Goal: Task Accomplishment & Management: Manage account settings

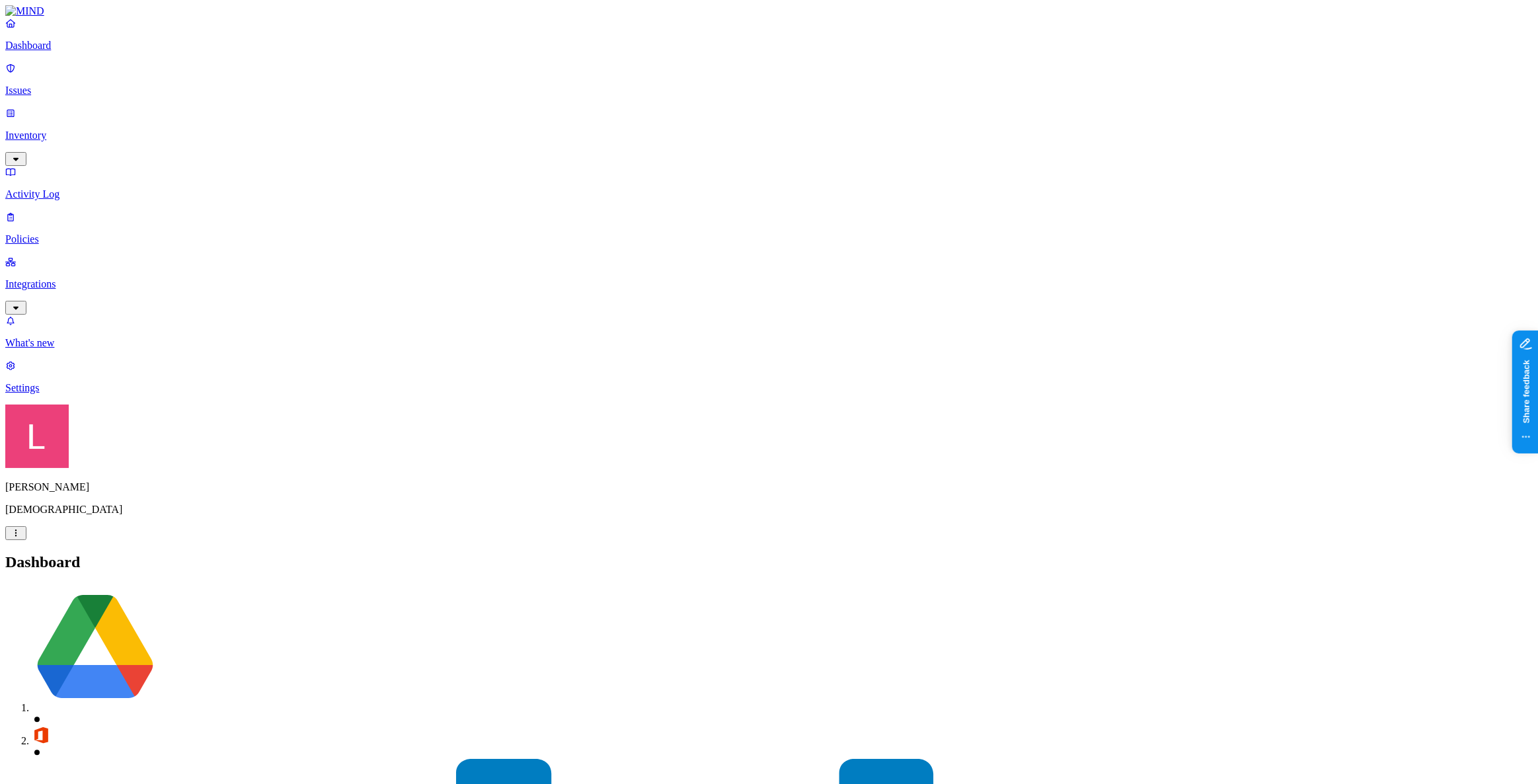
click at [40, 394] on link "Settings" at bounding box center [769, 376] width 1527 height 34
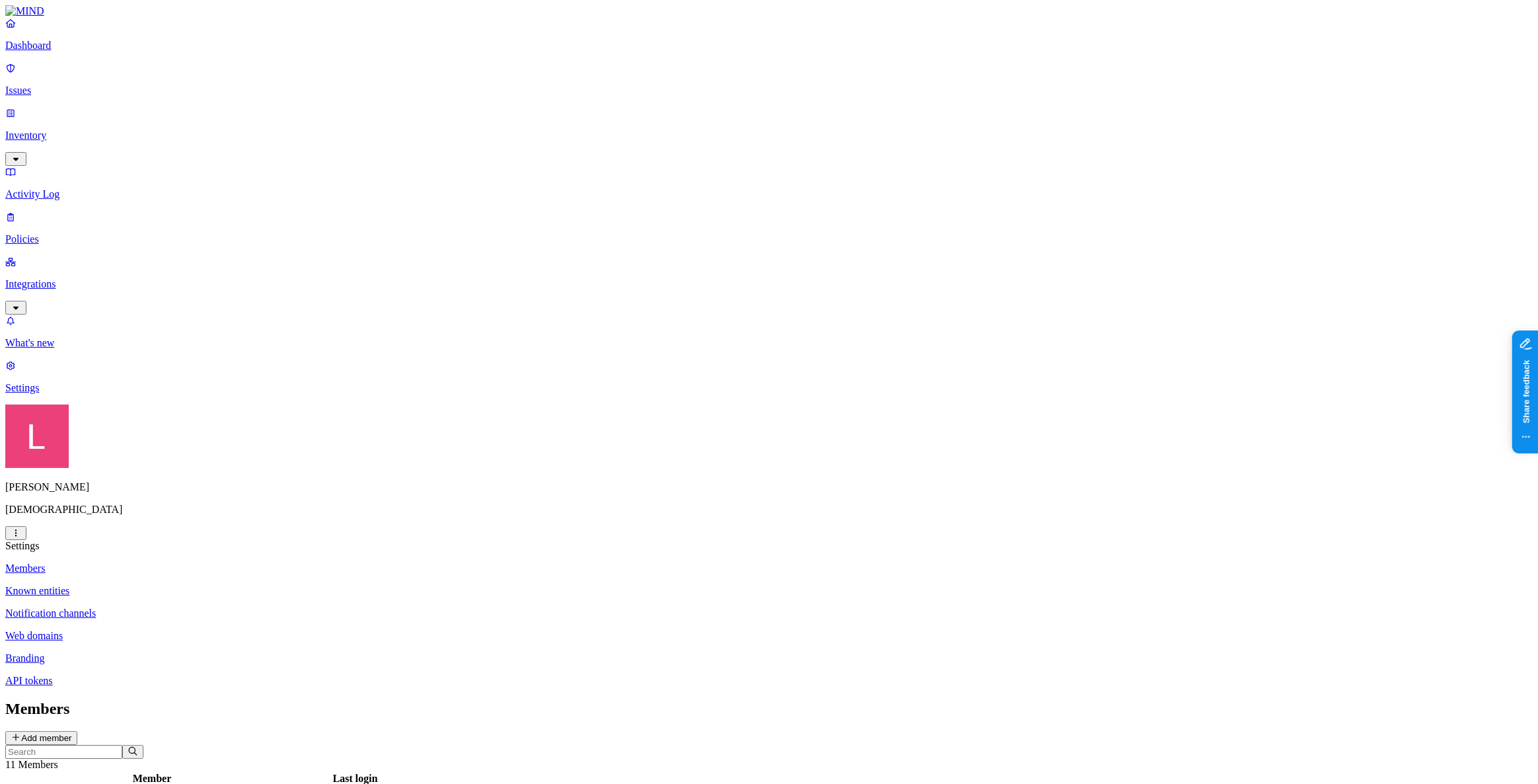
click at [76, 112] on link "Inventory" at bounding box center [769, 135] width 1527 height 57
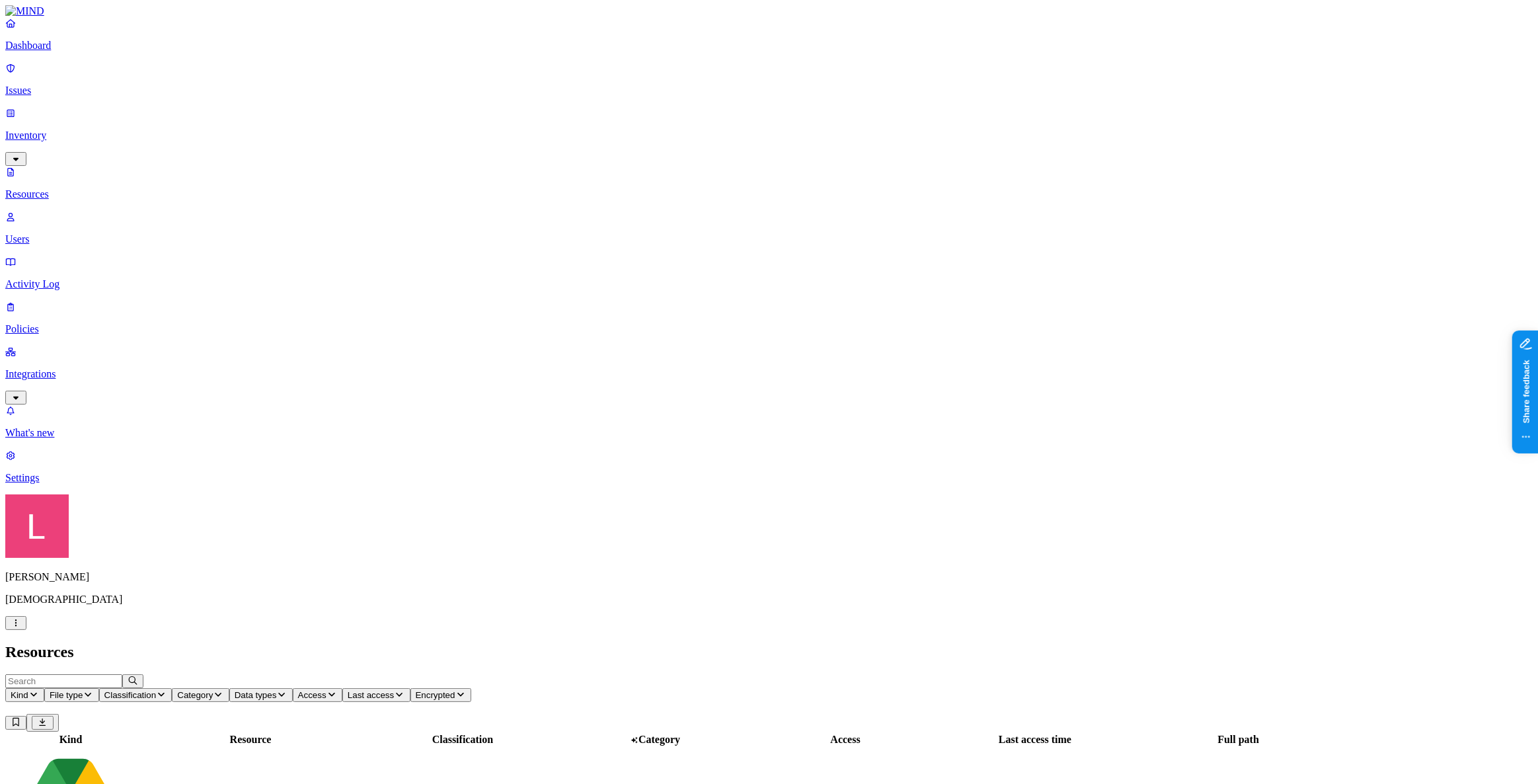
click at [122, 674] on input "text" at bounding box center [64, 681] width 117 height 14
type input "mind.io"
click at [138, 676] on icon "button" at bounding box center [133, 680] width 11 height 9
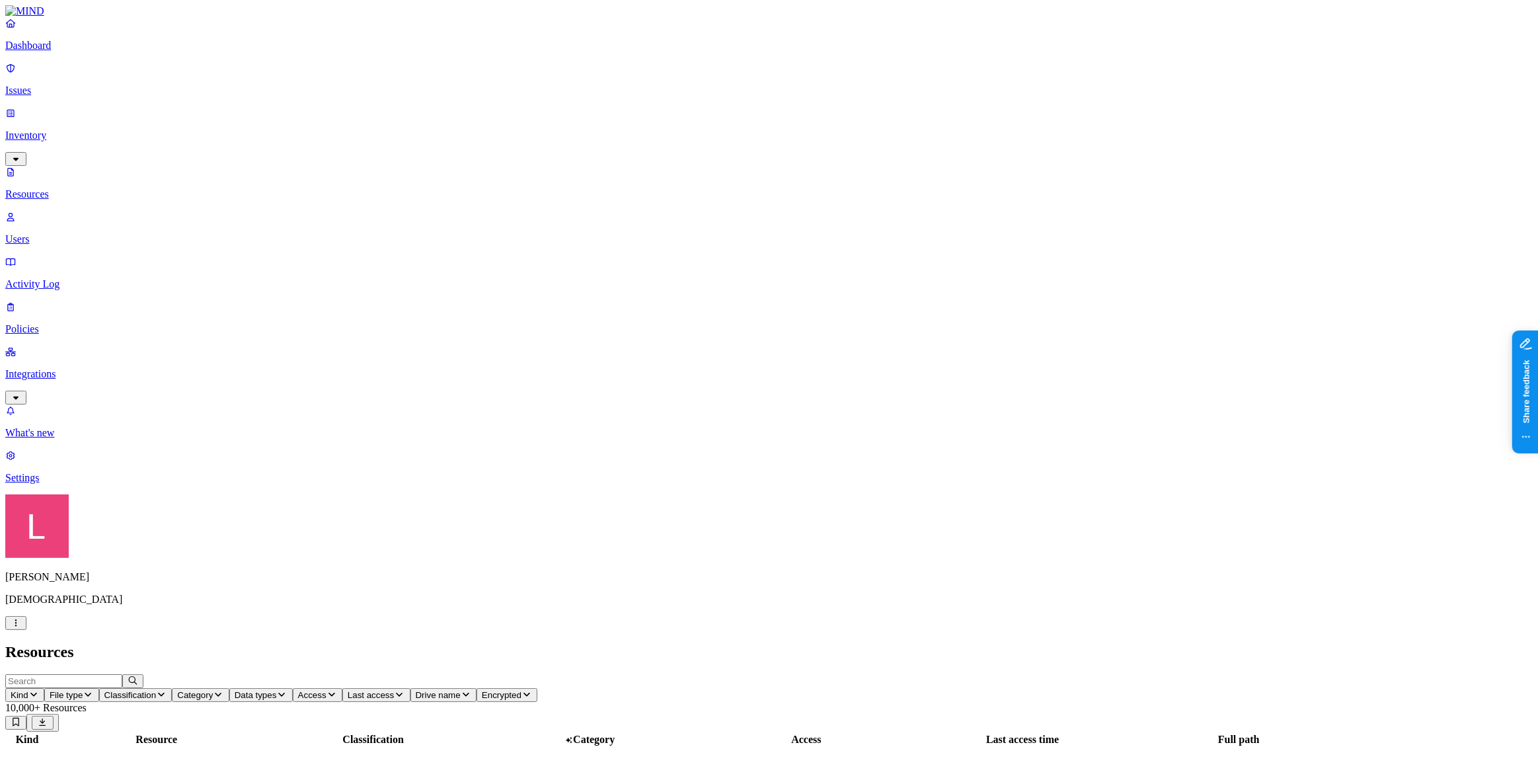
click at [122, 674] on input "text" at bounding box center [64, 681] width 117 height 14
type input "mimecast"
click at [138, 676] on icon "button" at bounding box center [133, 680] width 11 height 9
click at [122, 674] on input "text" at bounding box center [64, 681] width 117 height 14
type input "cyberhaven"
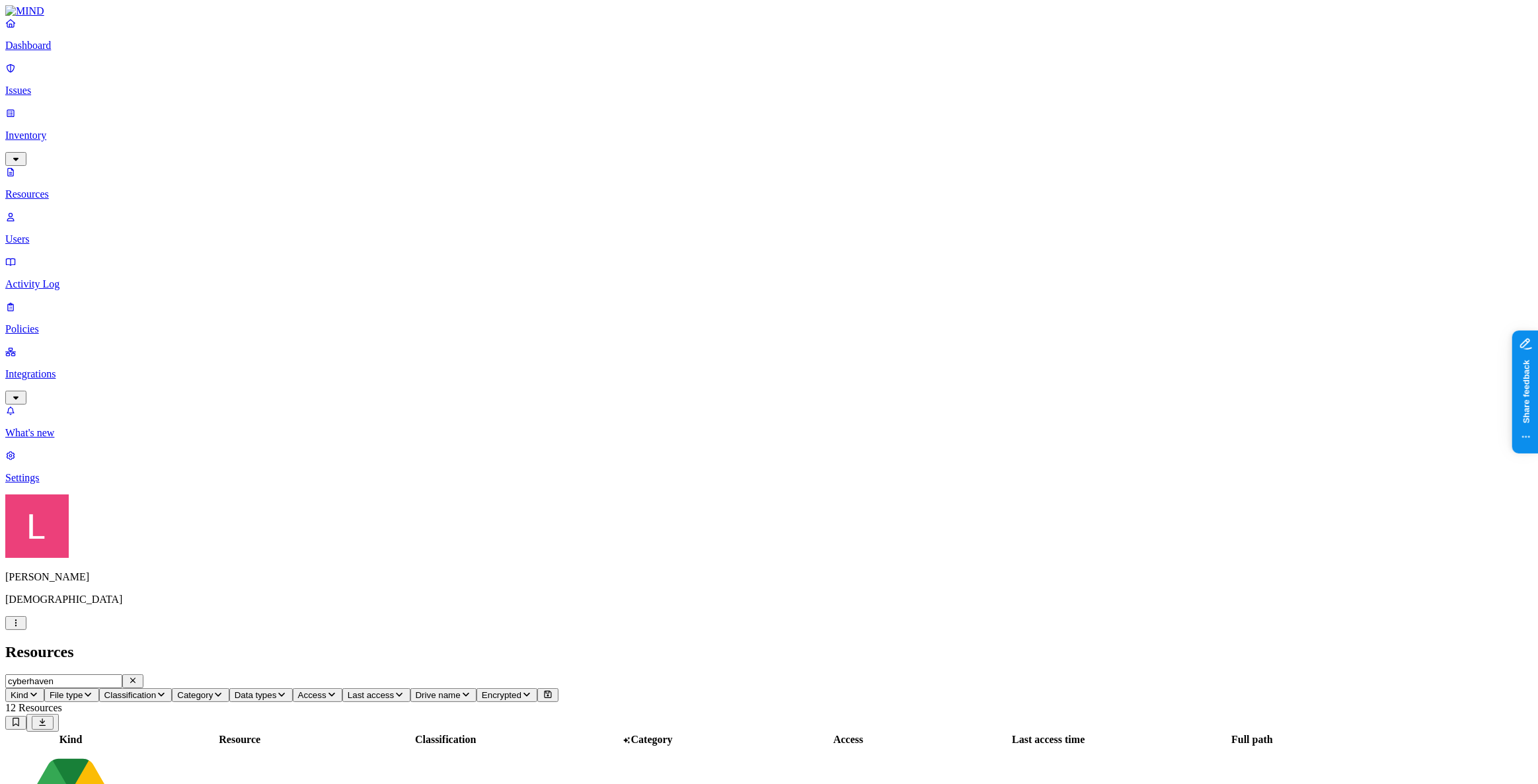
click at [90, 52] on p "Dashboard" at bounding box center [769, 45] width 1527 height 12
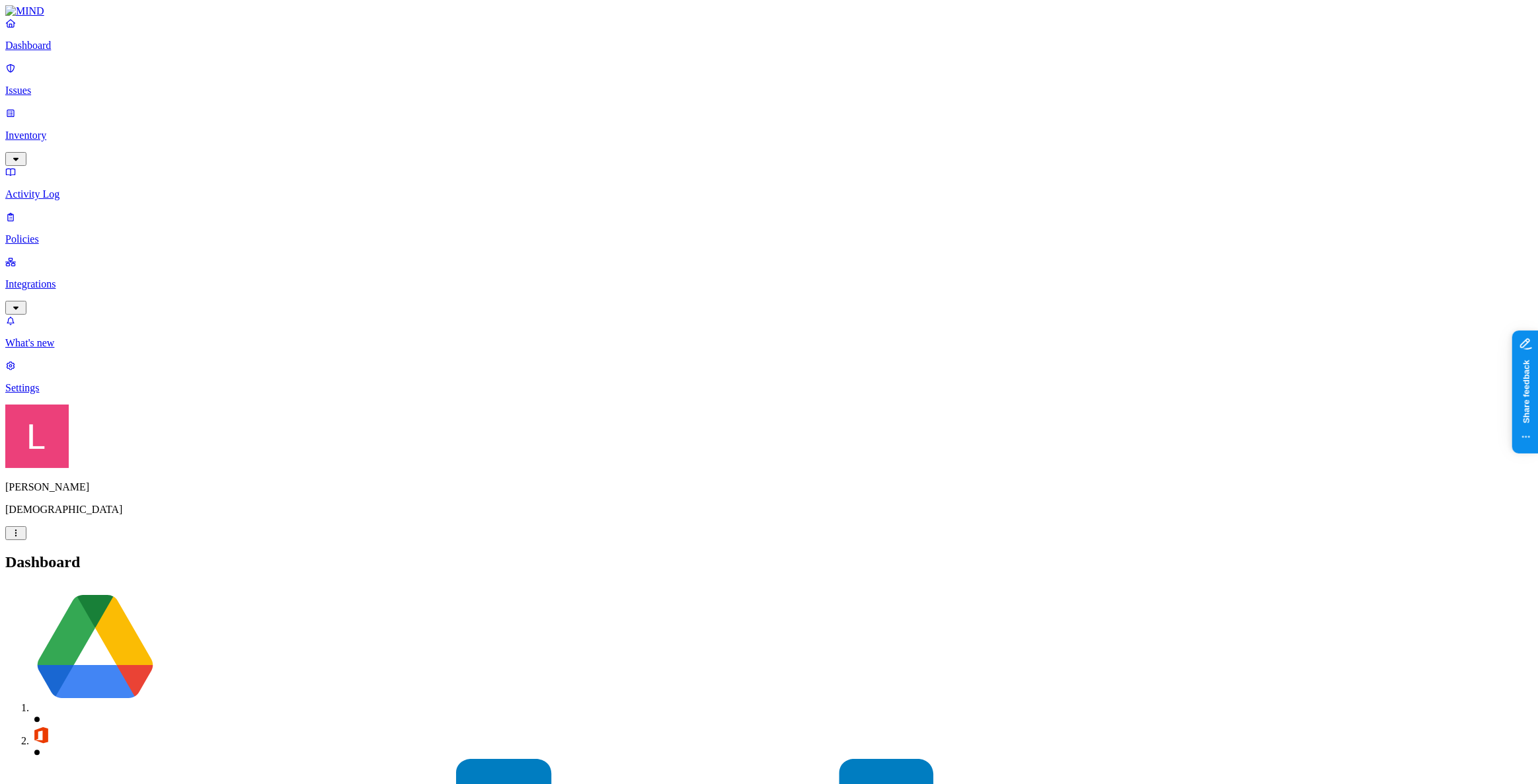
click at [72, 85] on p "Issues" at bounding box center [769, 90] width 1527 height 12
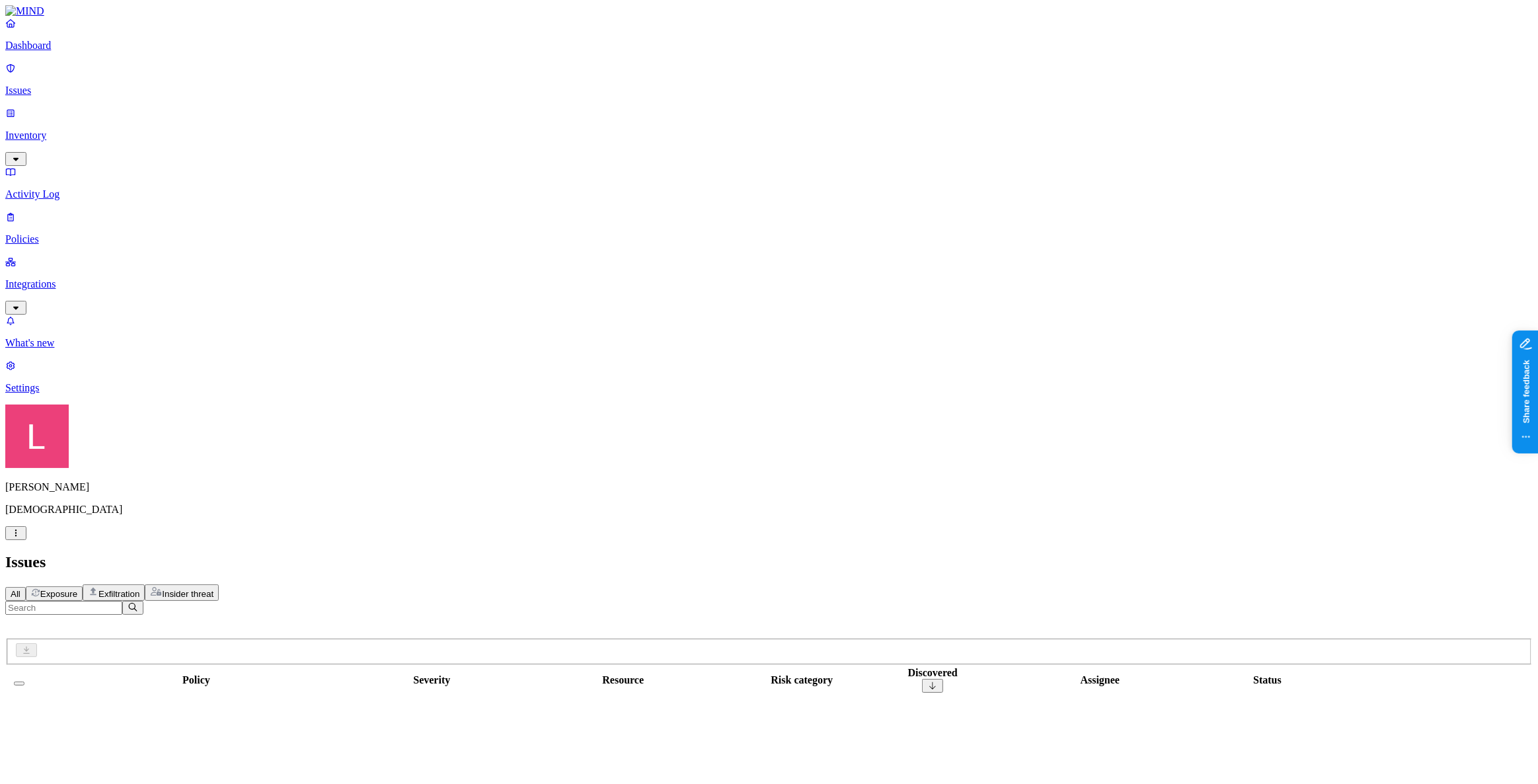
click at [145, 584] on button "Exfiltration" at bounding box center [113, 592] width 62 height 16
click at [77, 589] on span "Exposure" at bounding box center [59, 594] width 37 height 10
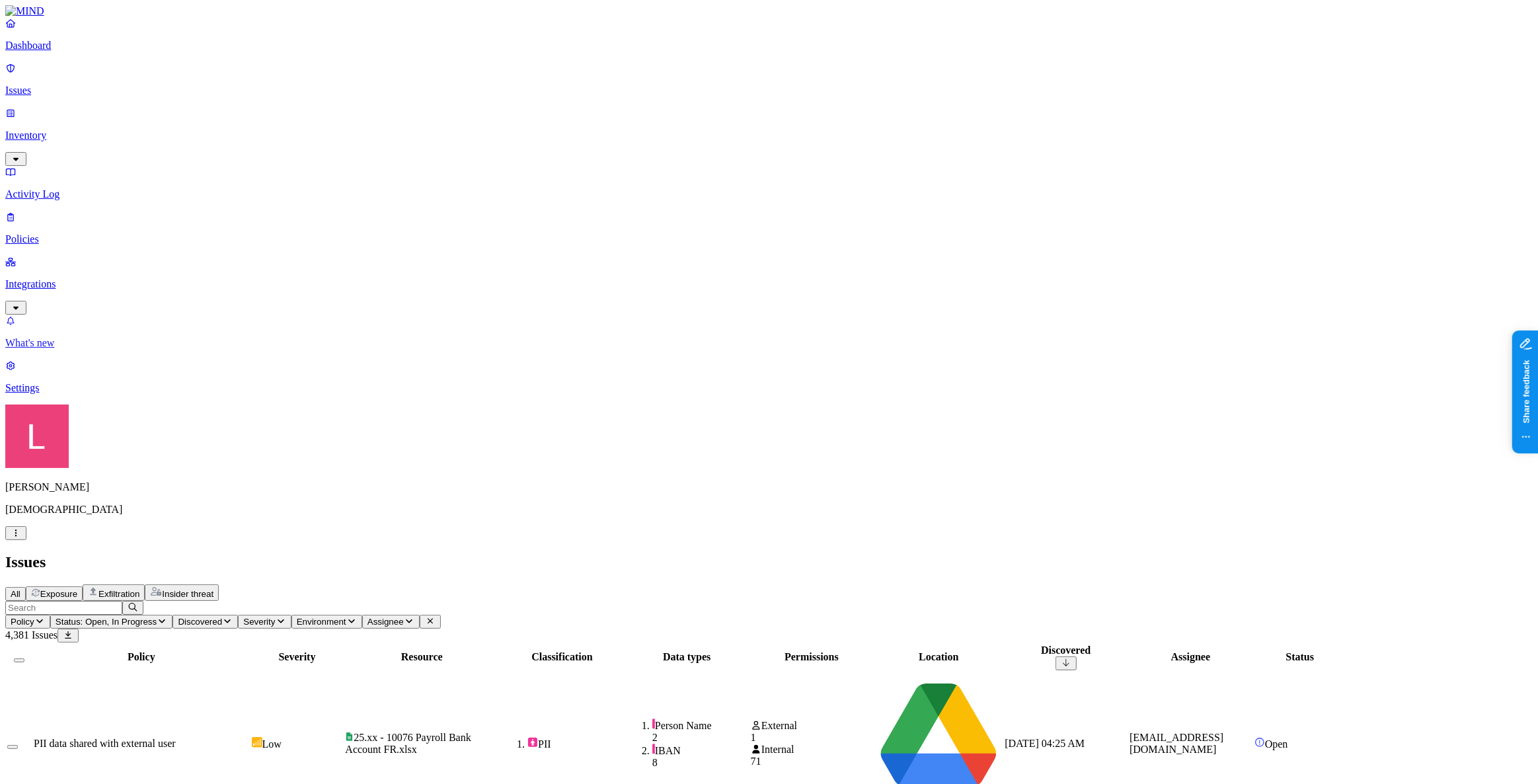
click at [47, 394] on p "Settings" at bounding box center [769, 387] width 1527 height 12
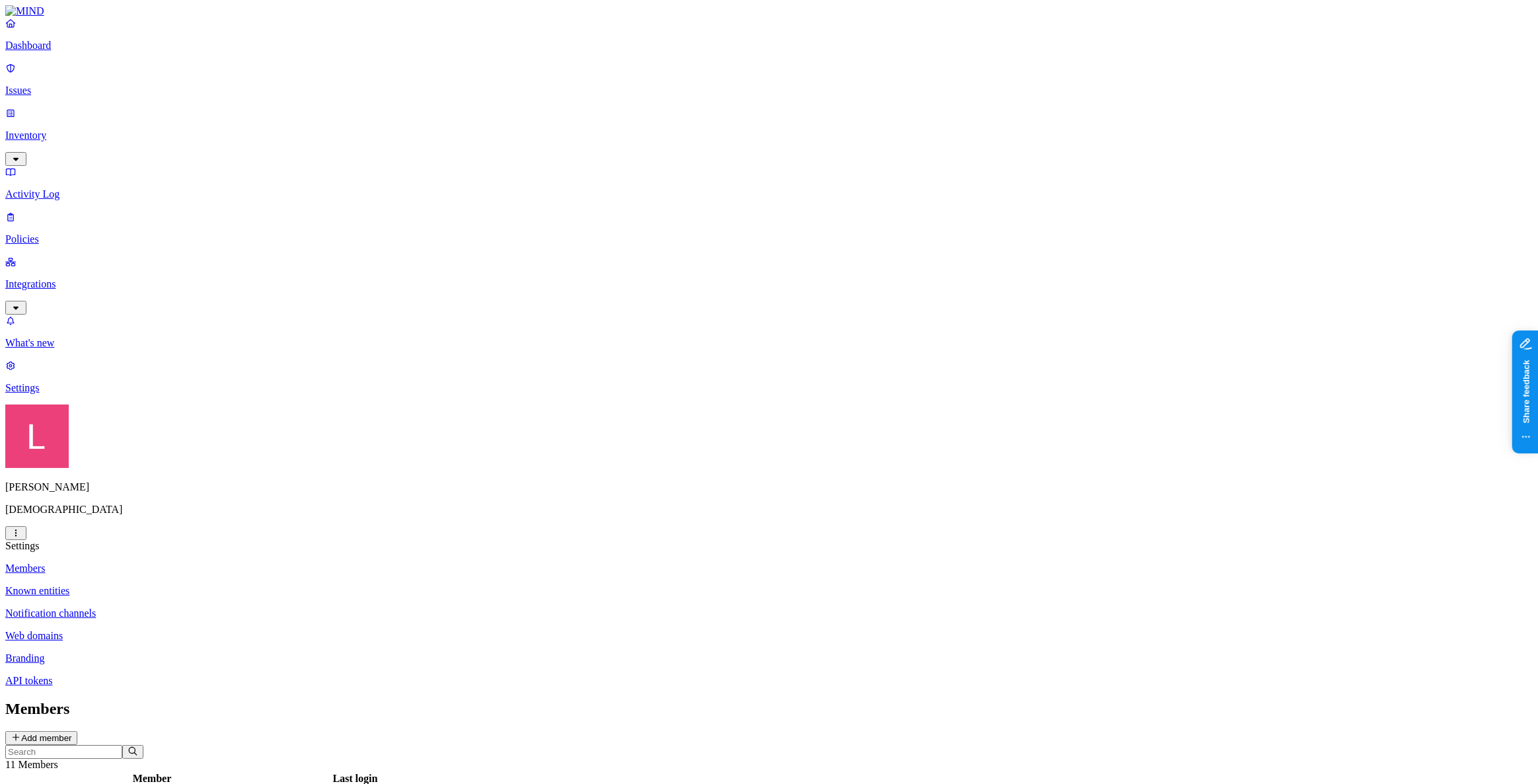
click at [75, 52] on p "Dashboard" at bounding box center [769, 45] width 1527 height 12
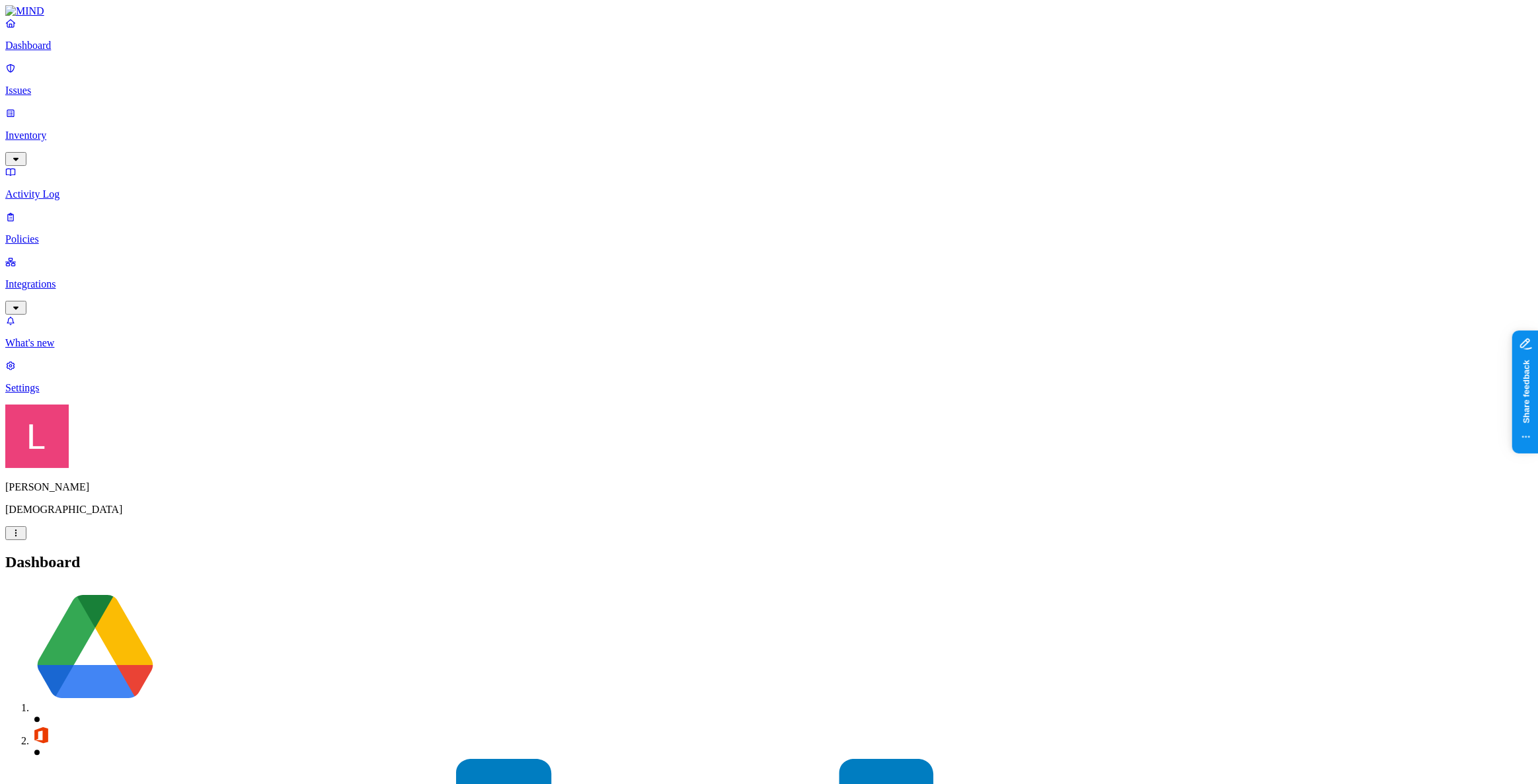
click at [64, 130] on p "Inventory" at bounding box center [769, 135] width 1527 height 12
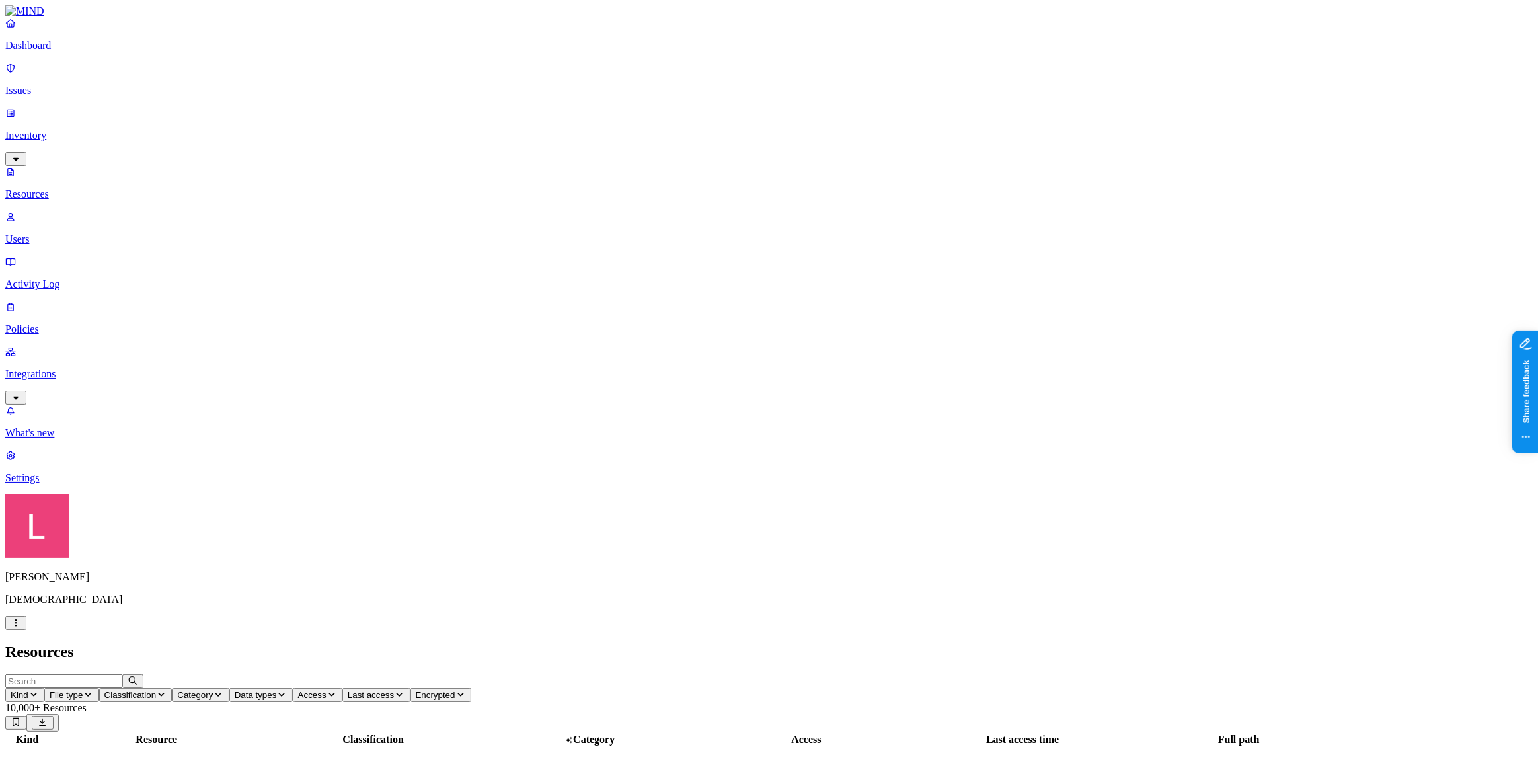
click at [122, 674] on input "text" at bounding box center [64, 681] width 117 height 14
type input "mimecast"
click at [52, 484] on p "Settings" at bounding box center [769, 477] width 1527 height 12
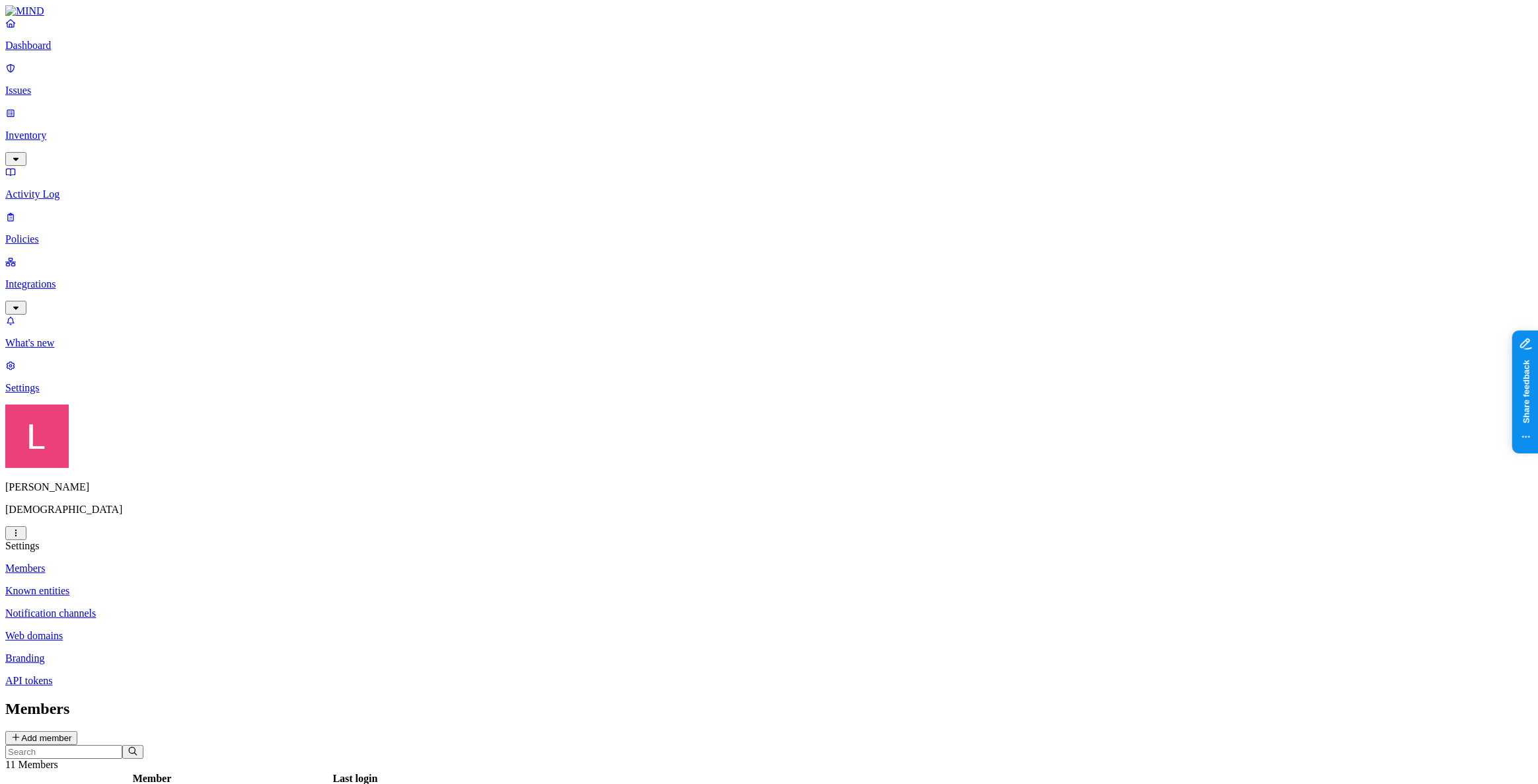
click at [125, 760] on html "Dashboard Issues Inventory Activity Log Policies Integrations What's new 1 Sett…" at bounding box center [769, 773] width 1538 height 1546
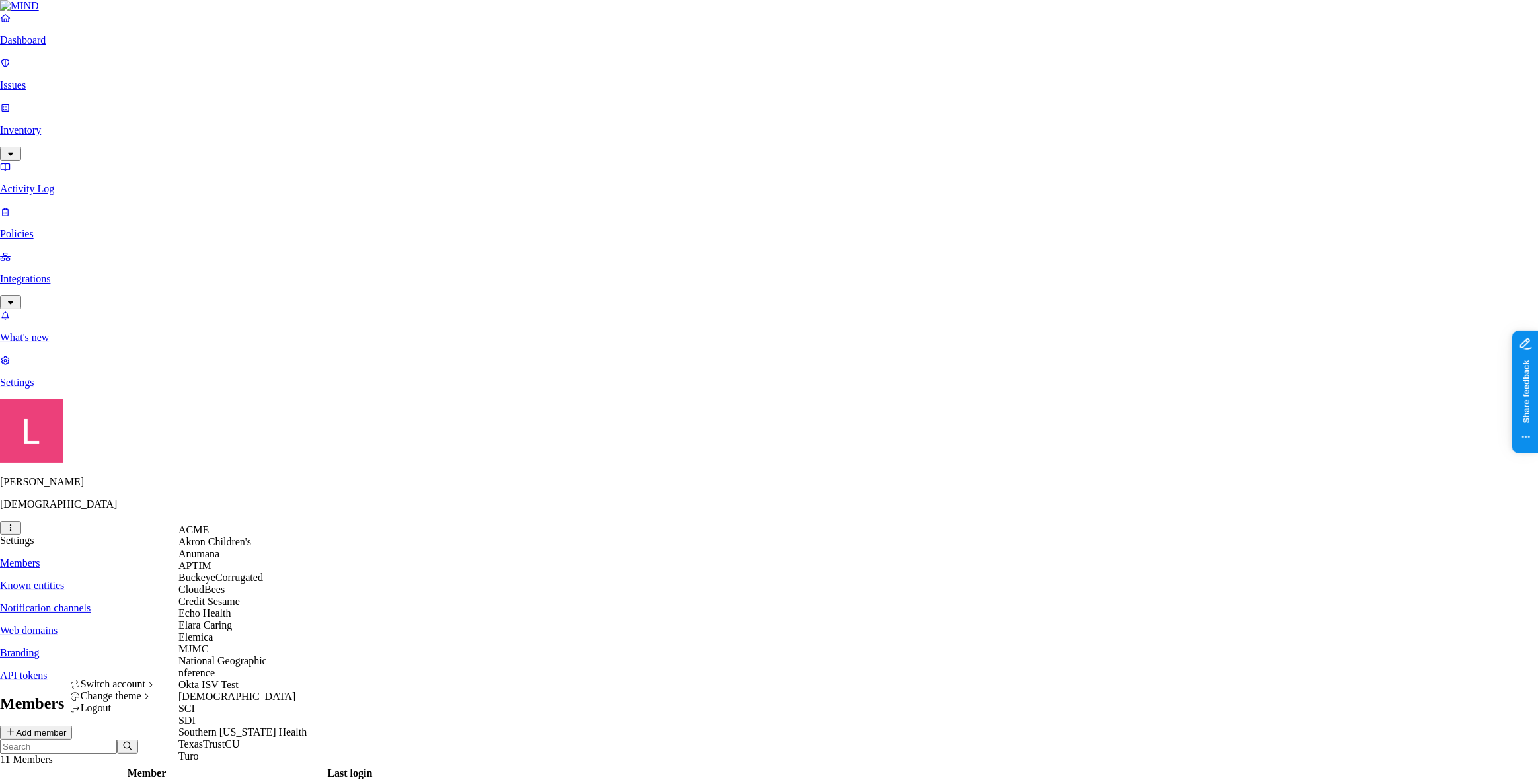
scroll to position [180, 0]
click at [223, 708] on div "SCI" at bounding box center [243, 708] width 128 height 12
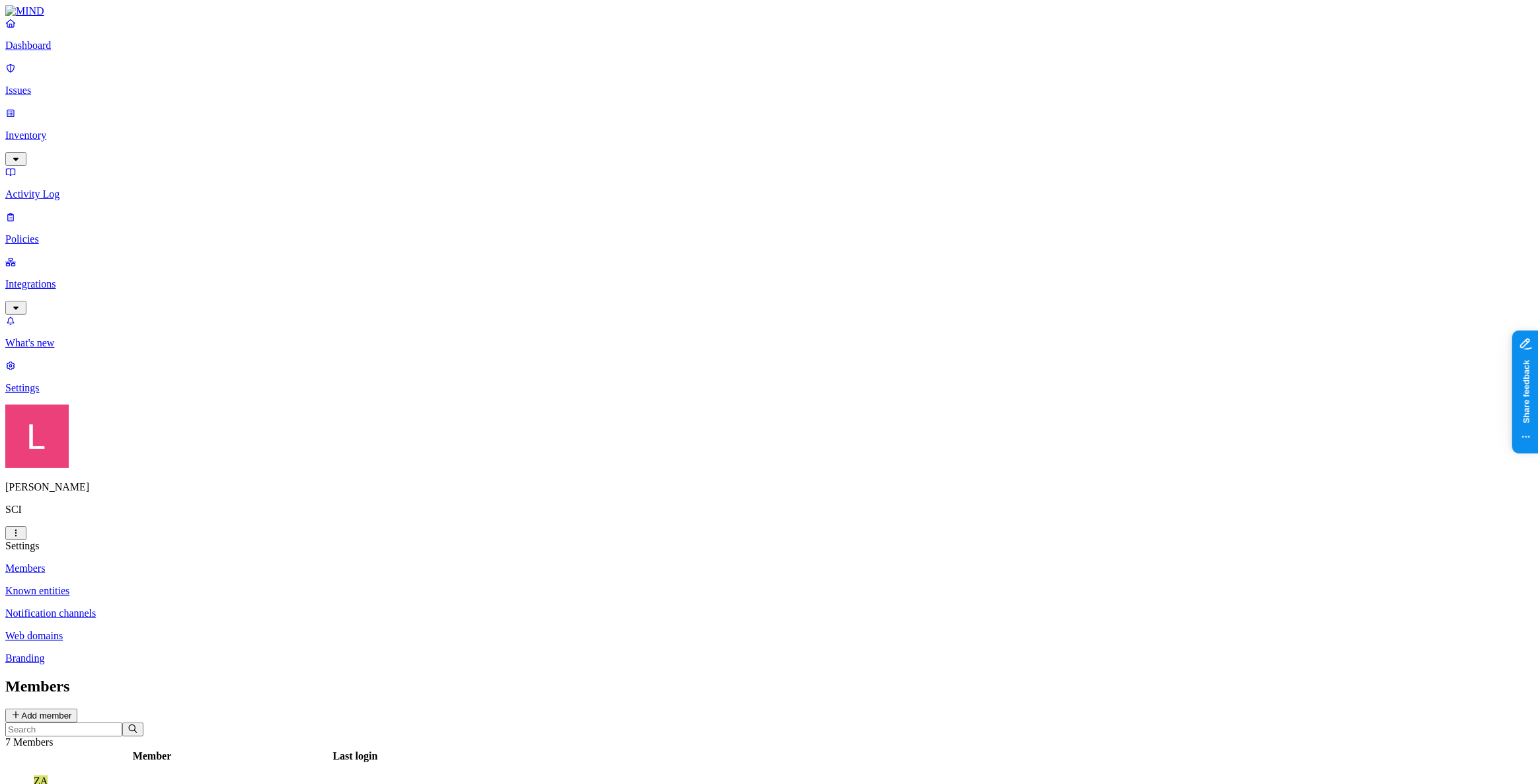
click at [93, 50] on link "Dashboard" at bounding box center [769, 34] width 1527 height 34
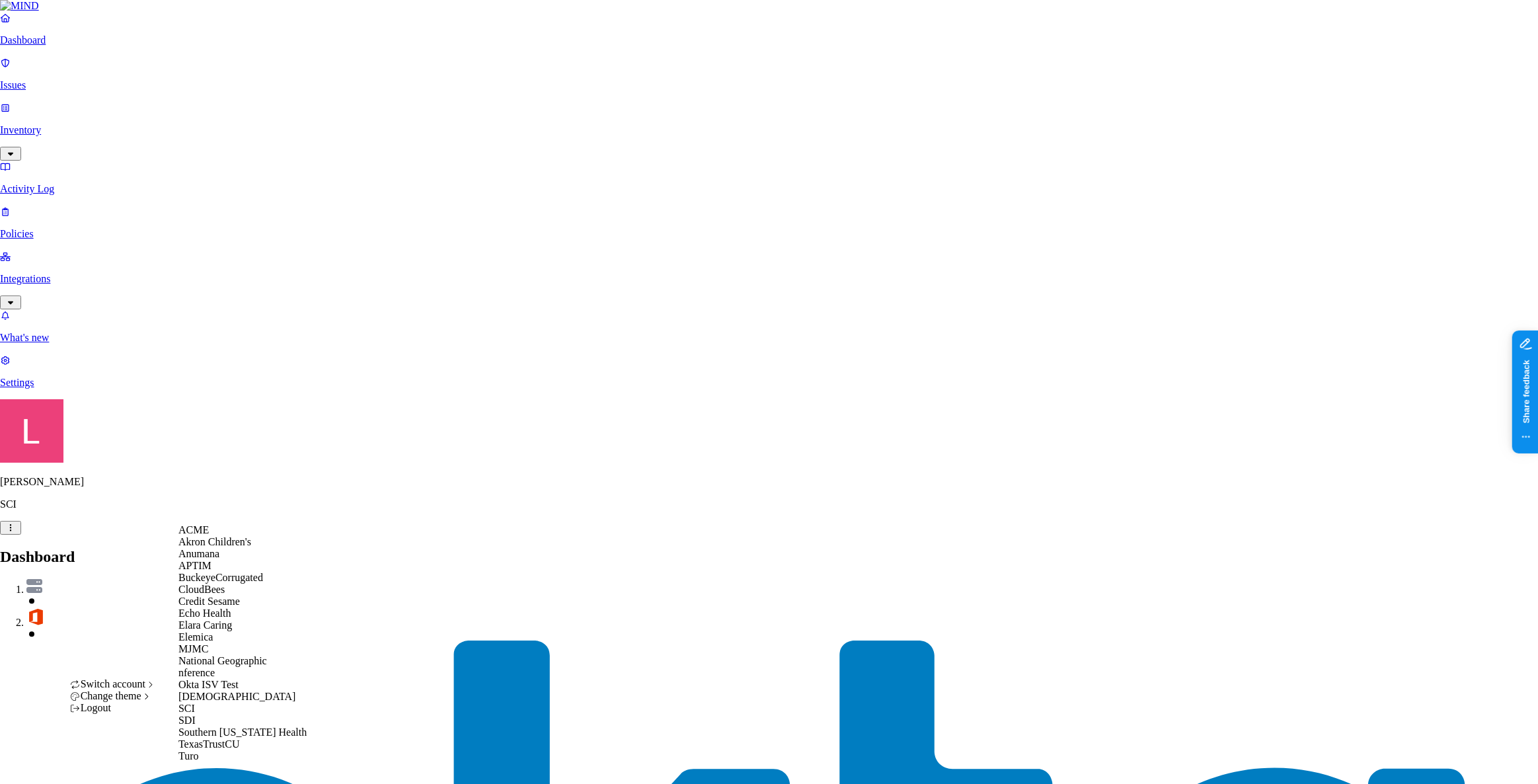
click at [239, 536] on div "ACME" at bounding box center [243, 530] width 128 height 12
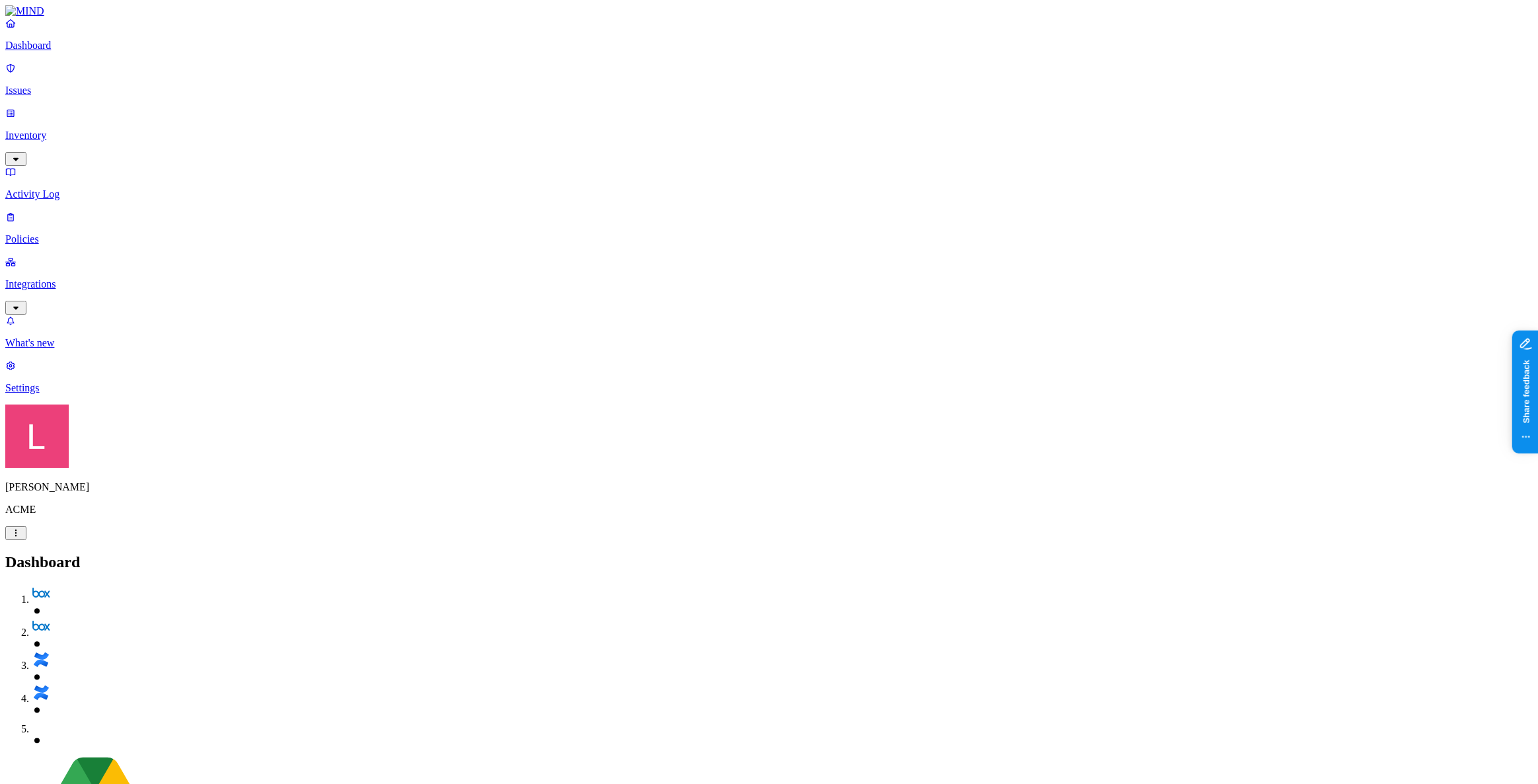
click at [73, 233] on p "Policies" at bounding box center [769, 239] width 1527 height 12
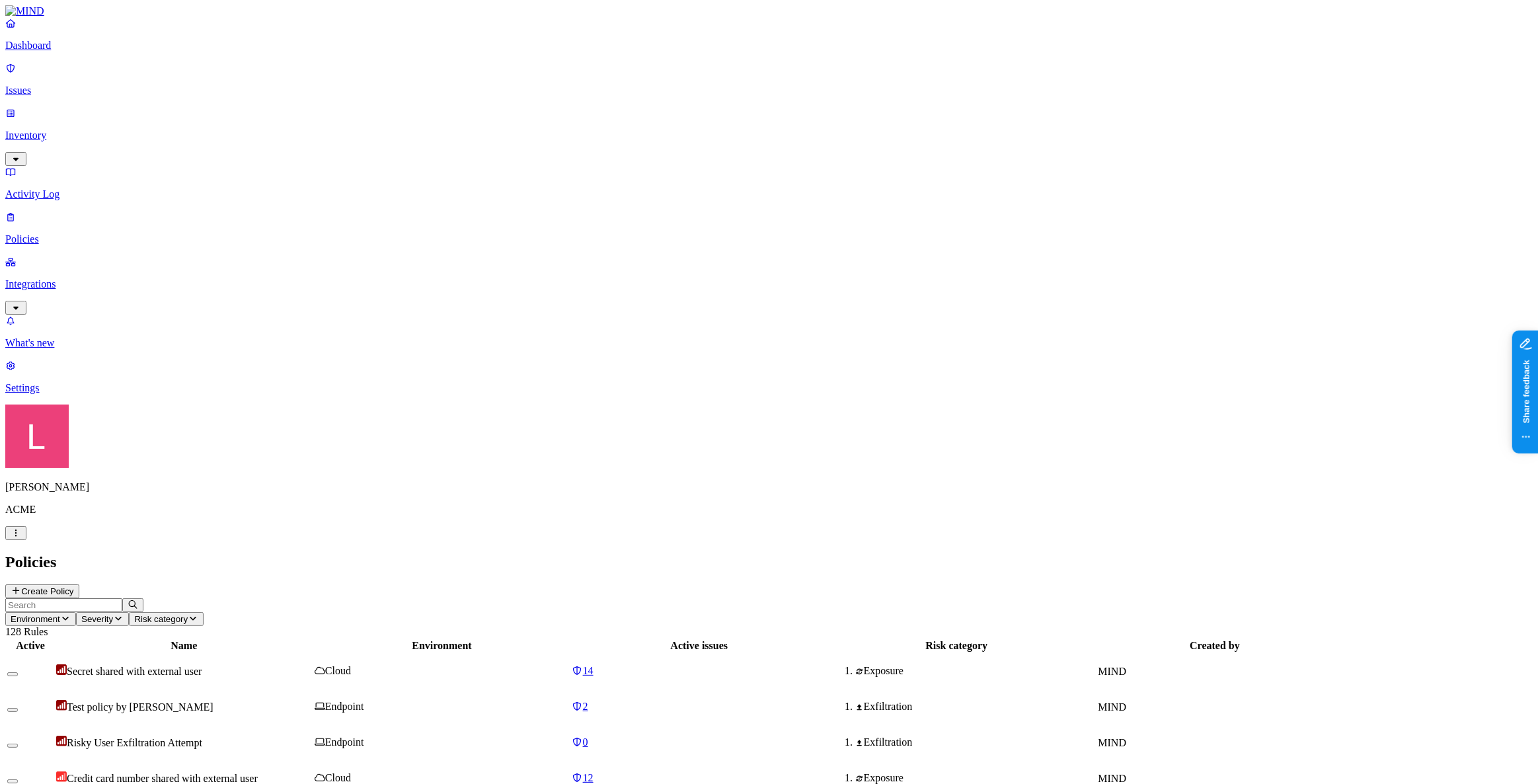
click at [66, 85] on p "Issues" at bounding box center [769, 90] width 1527 height 12
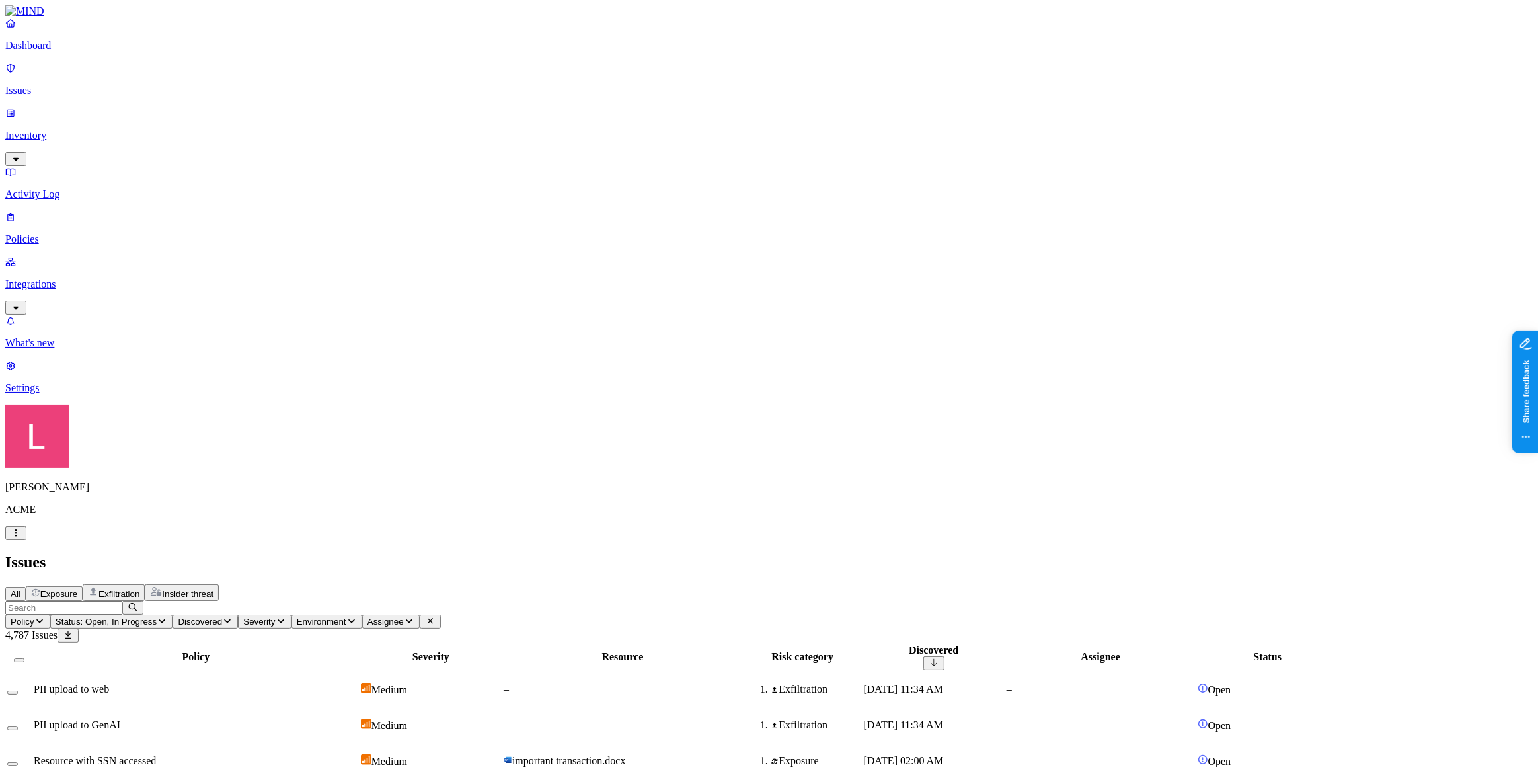
click at [359, 672] on td "PII upload to web" at bounding box center [196, 689] width 326 height 34
click at [157, 616] on span "Status: Open, In Progress" at bounding box center [106, 621] width 101 height 10
click at [346, 190] on div "Resolved" at bounding box center [346, 209] width 0 height 37
click at [523, 553] on div "Issues" at bounding box center [769, 562] width 1527 height 18
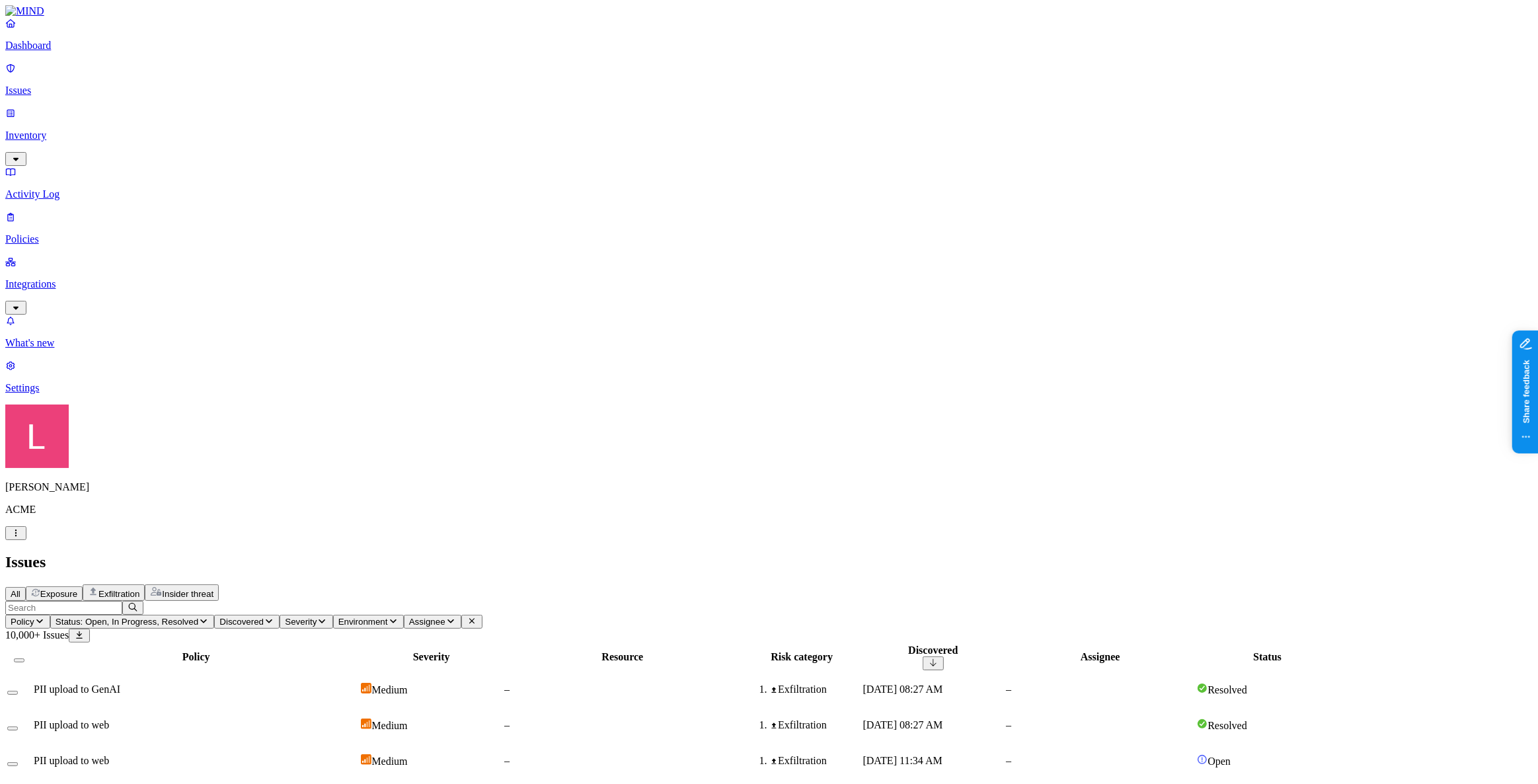
click at [502, 682] on div "Medium" at bounding box center [431, 689] width 140 height 13
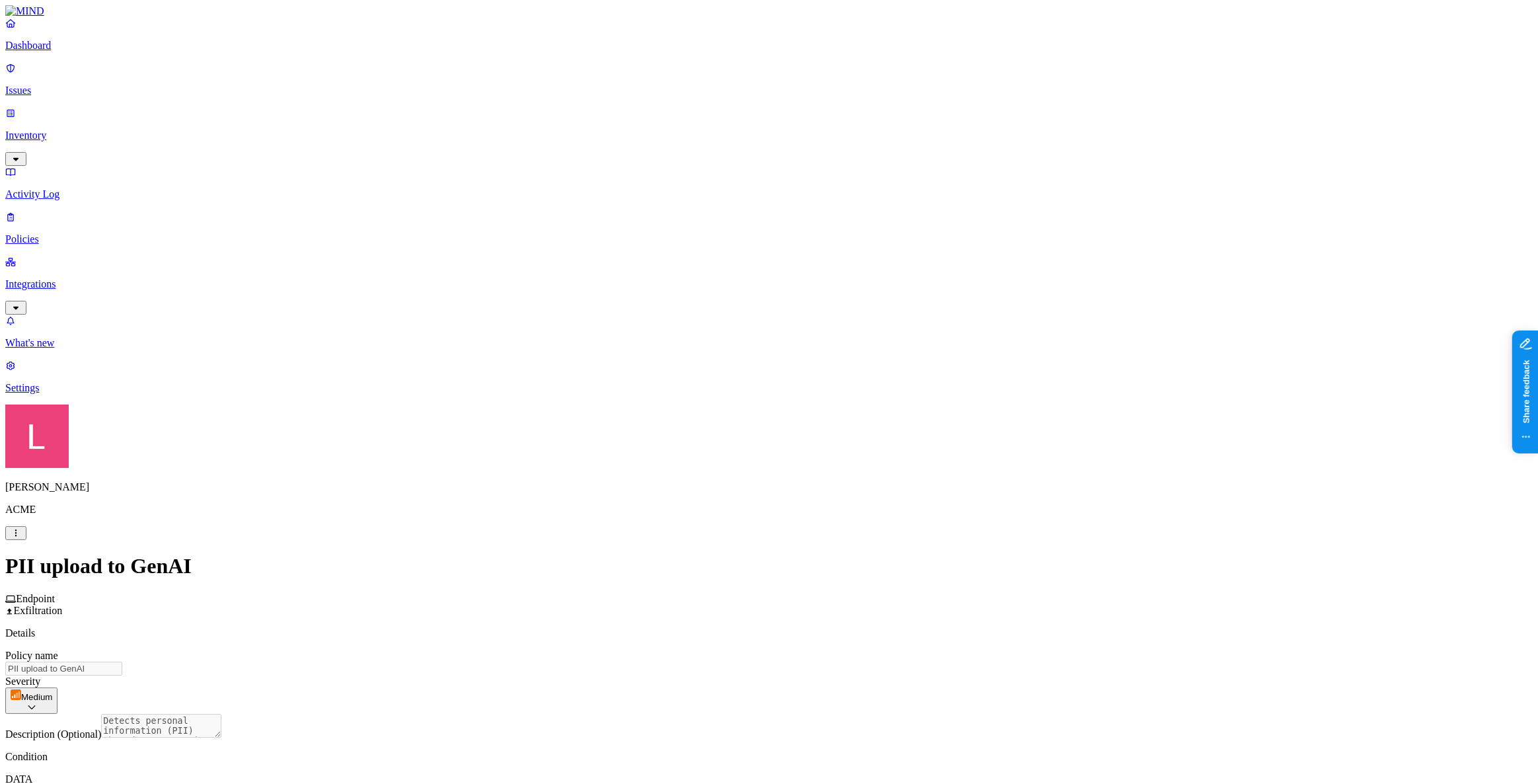
scroll to position [300, 0]
click at [738, 452] on html "Dashboard Issues Inventory Activity Log Policies Integrations What's new 1 Sett…" at bounding box center [769, 695] width 1538 height 1391
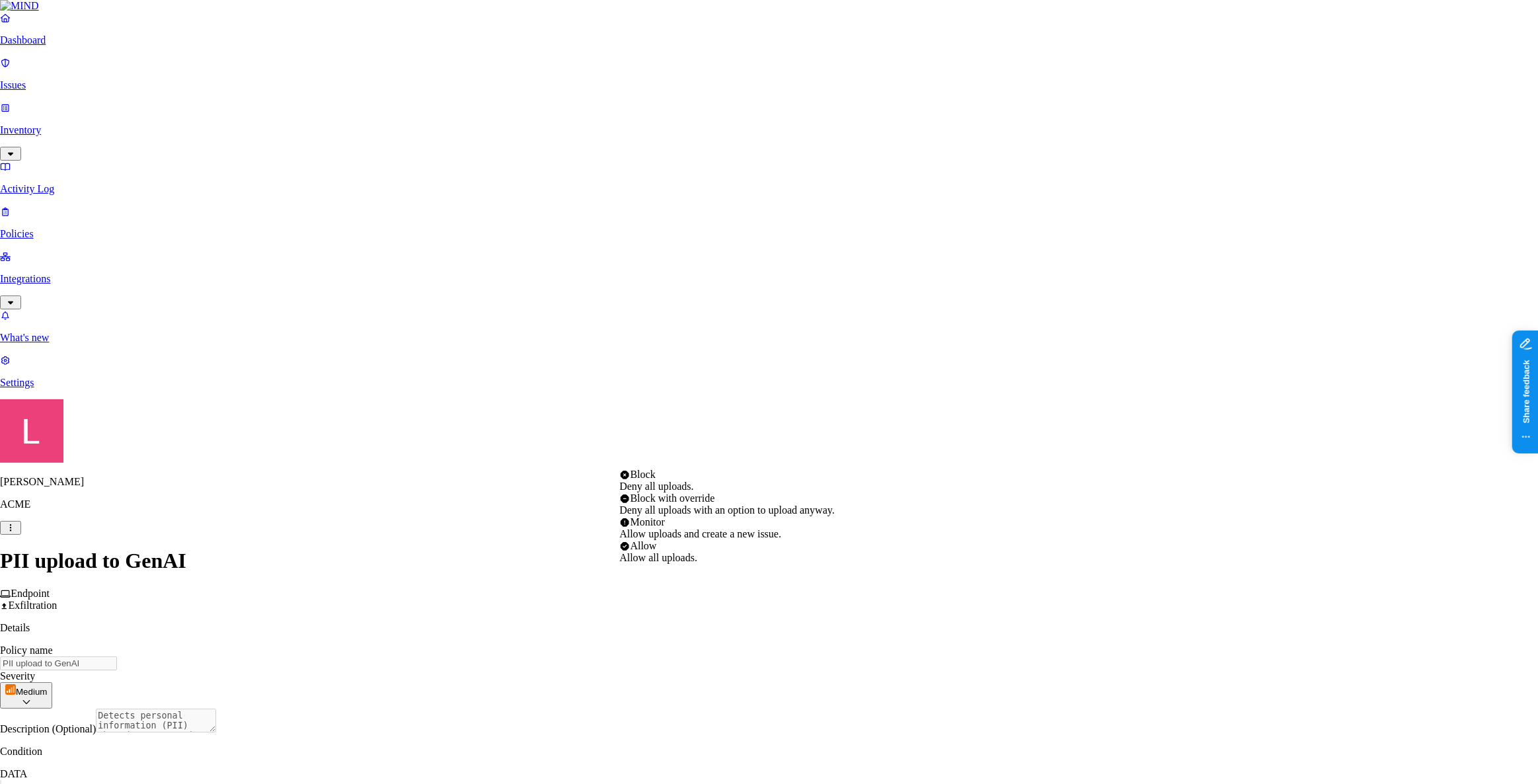
select select "4"
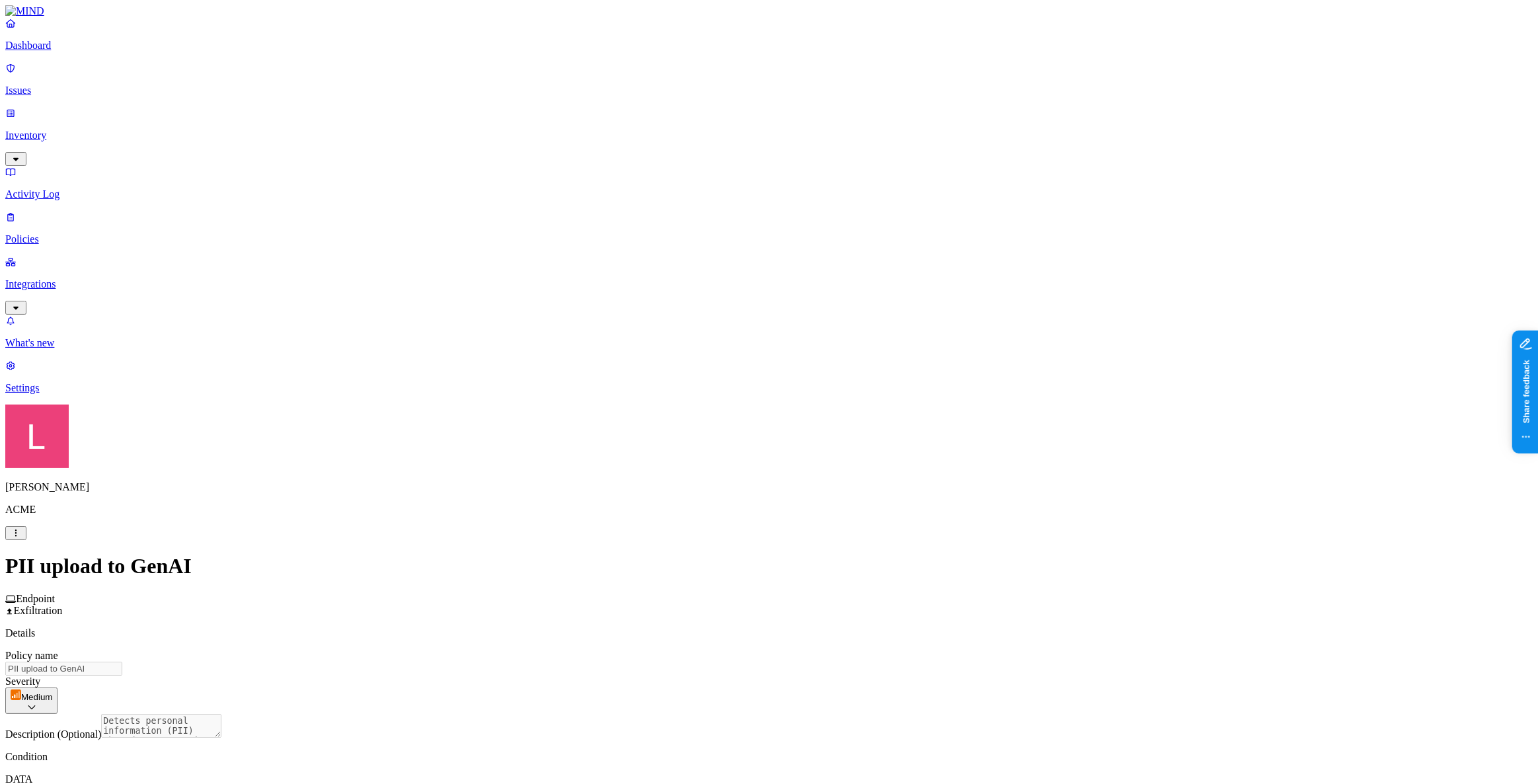
scroll to position [410, 0]
click at [93, 52] on p "Dashboard" at bounding box center [769, 45] width 1527 height 12
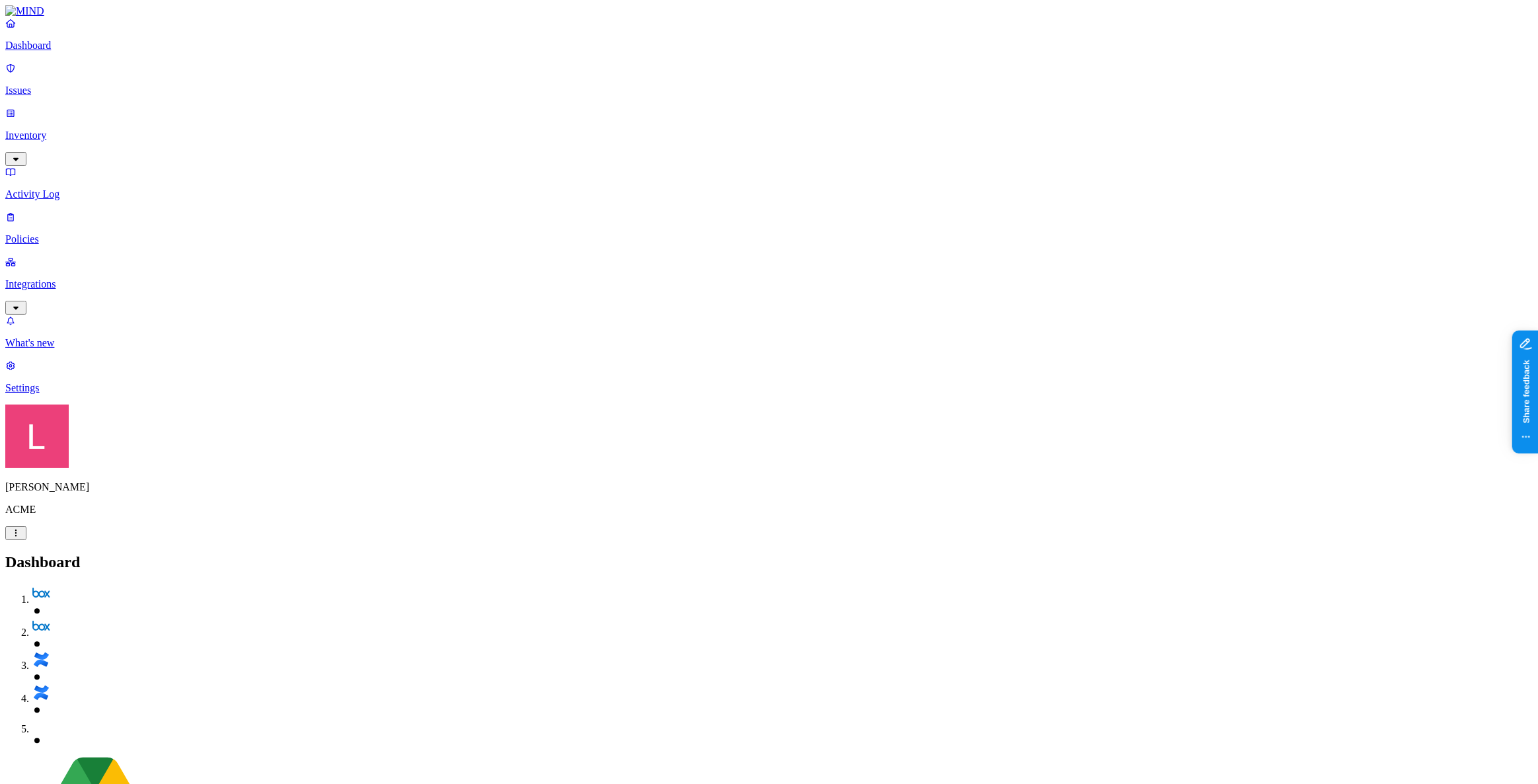
click at [78, 87] on p "Issues" at bounding box center [769, 90] width 1527 height 12
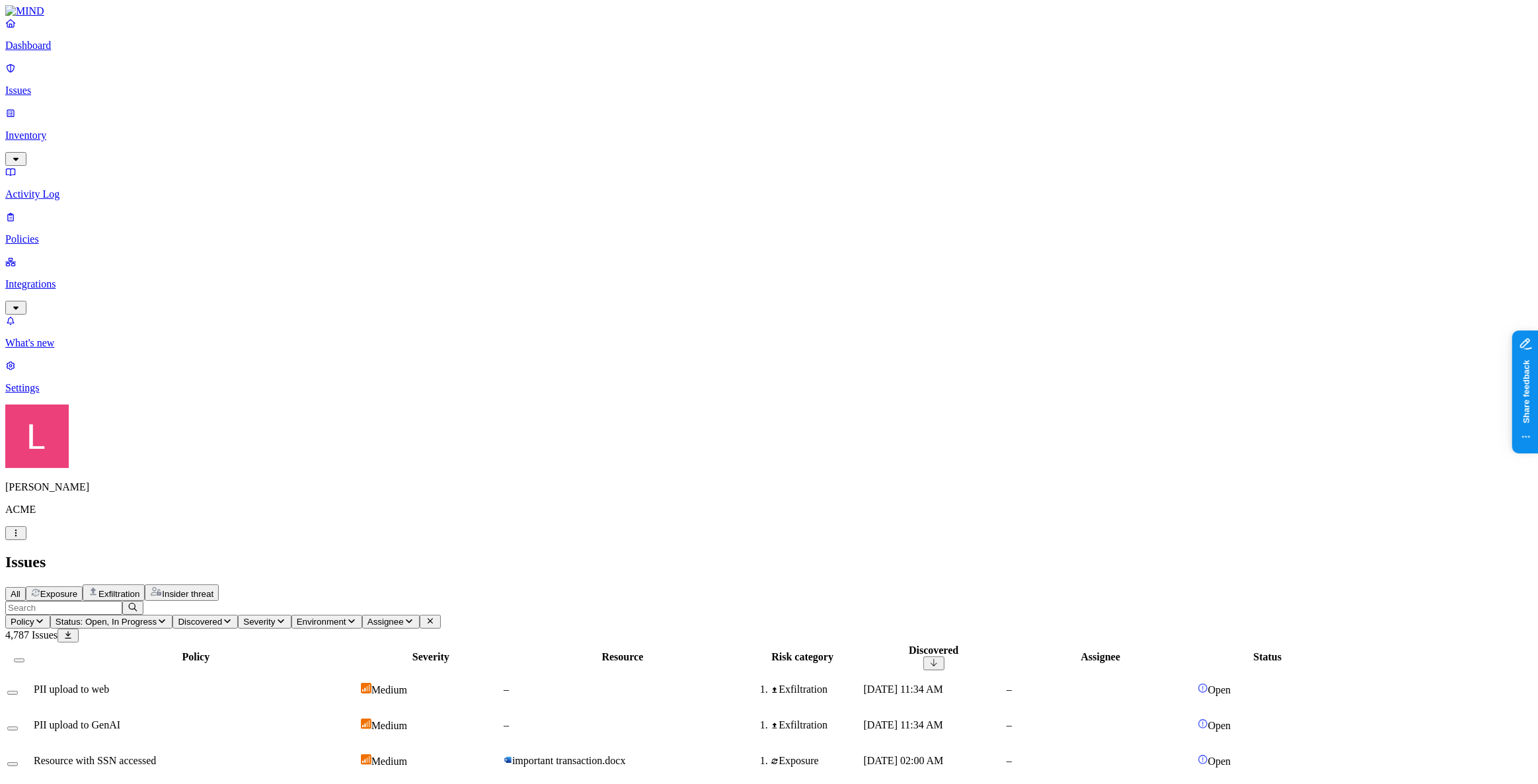
click at [157, 616] on span "Status: Open, In Progress" at bounding box center [106, 621] width 101 height 10
click at [346, 202] on img at bounding box center [352, 208] width 11 height 11
click at [502, 682] on div "Medium" at bounding box center [431, 689] width 140 height 13
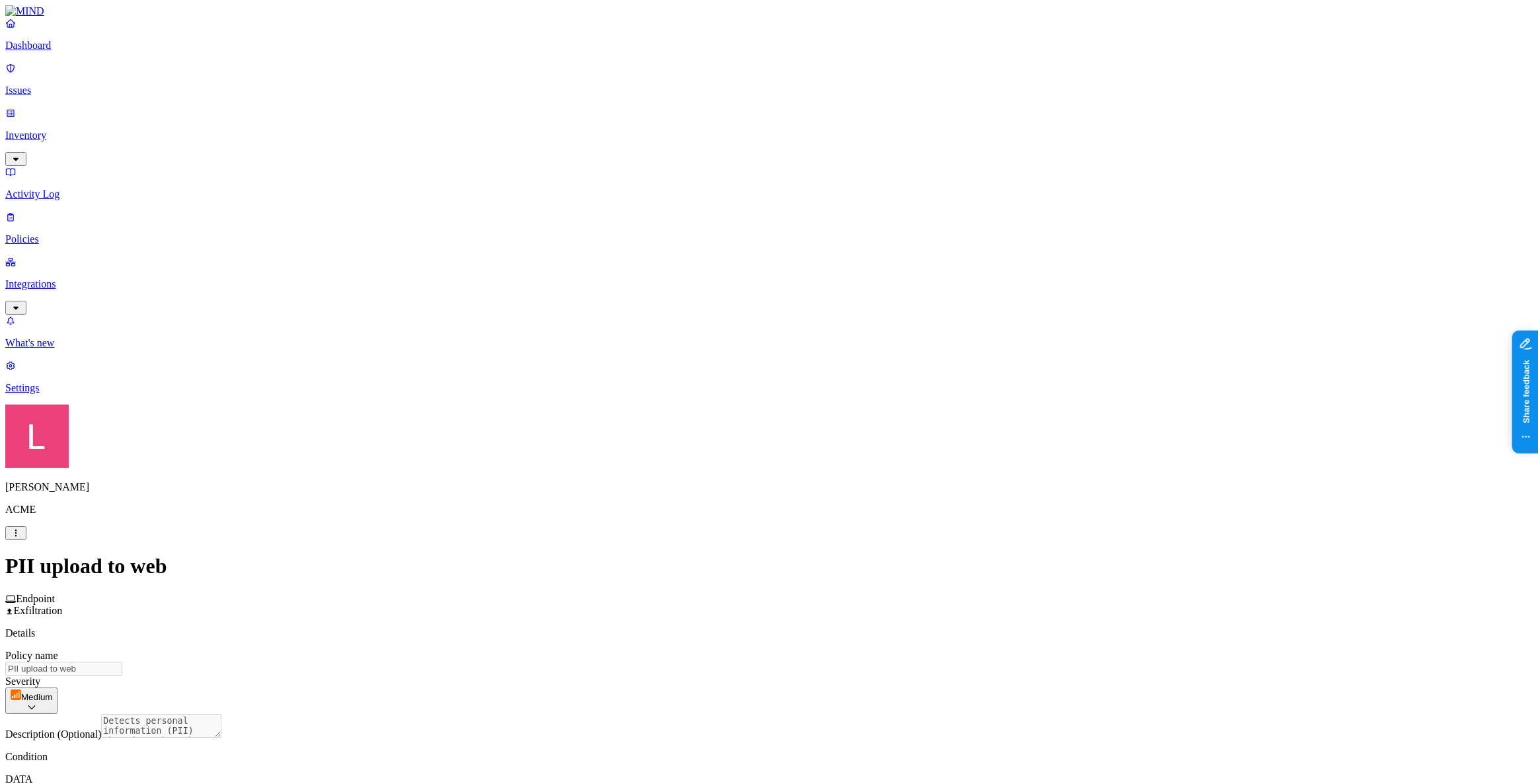
scroll to position [119, 0]
click at [66, 50] on link "Dashboard" at bounding box center [769, 34] width 1527 height 34
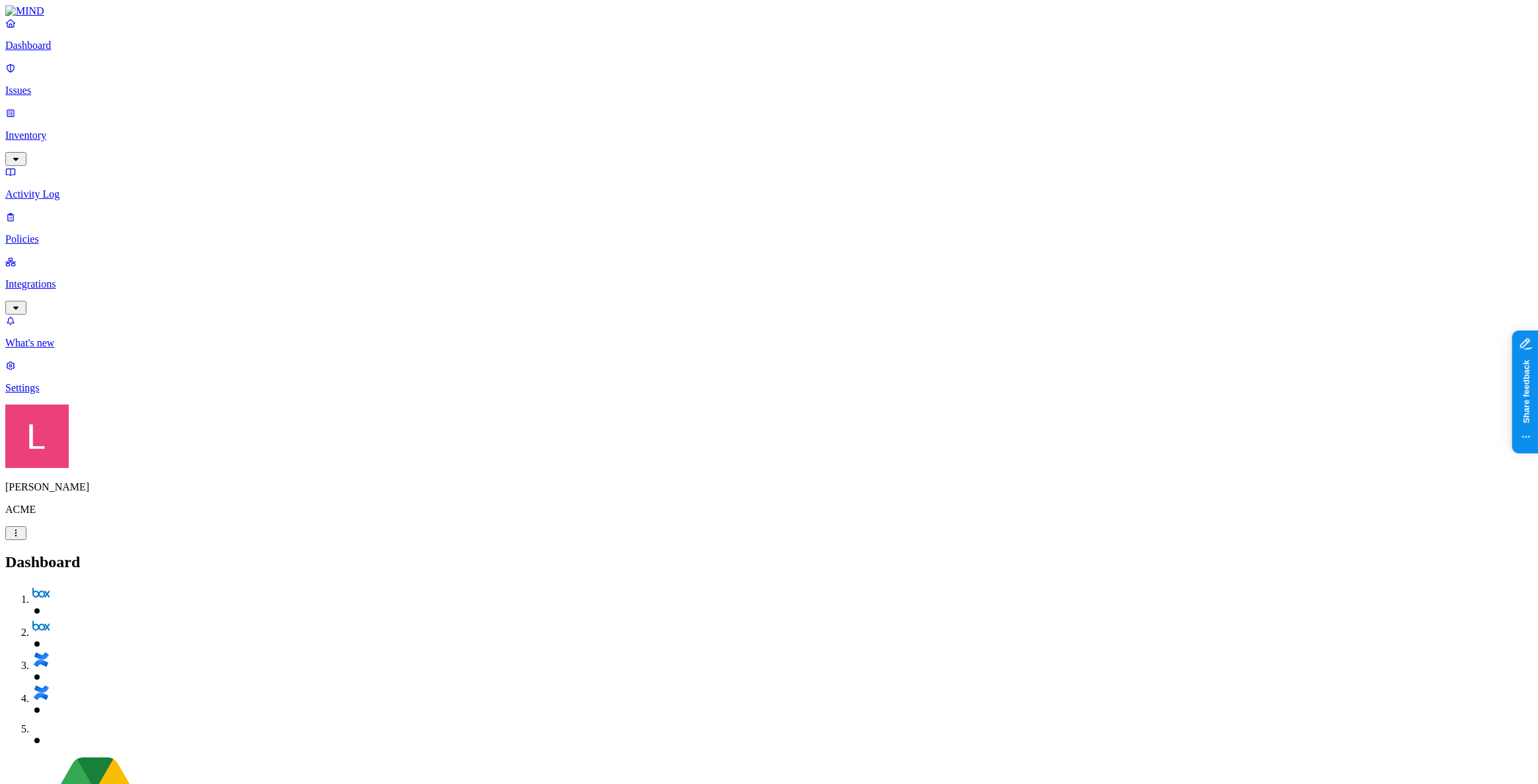
click at [79, 233] on p "Policies" at bounding box center [769, 239] width 1527 height 12
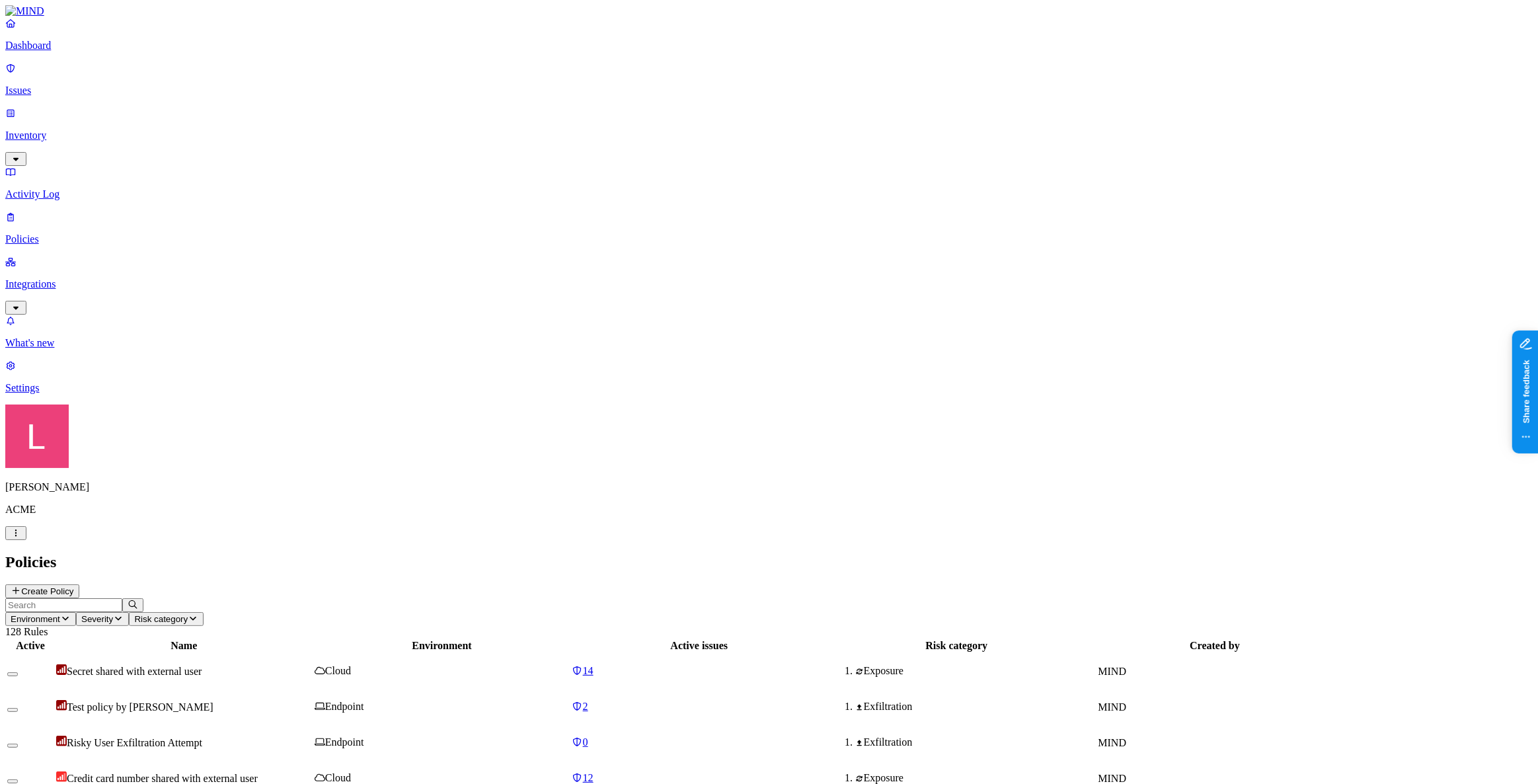
click at [76, 51] on p "Dashboard" at bounding box center [769, 45] width 1527 height 12
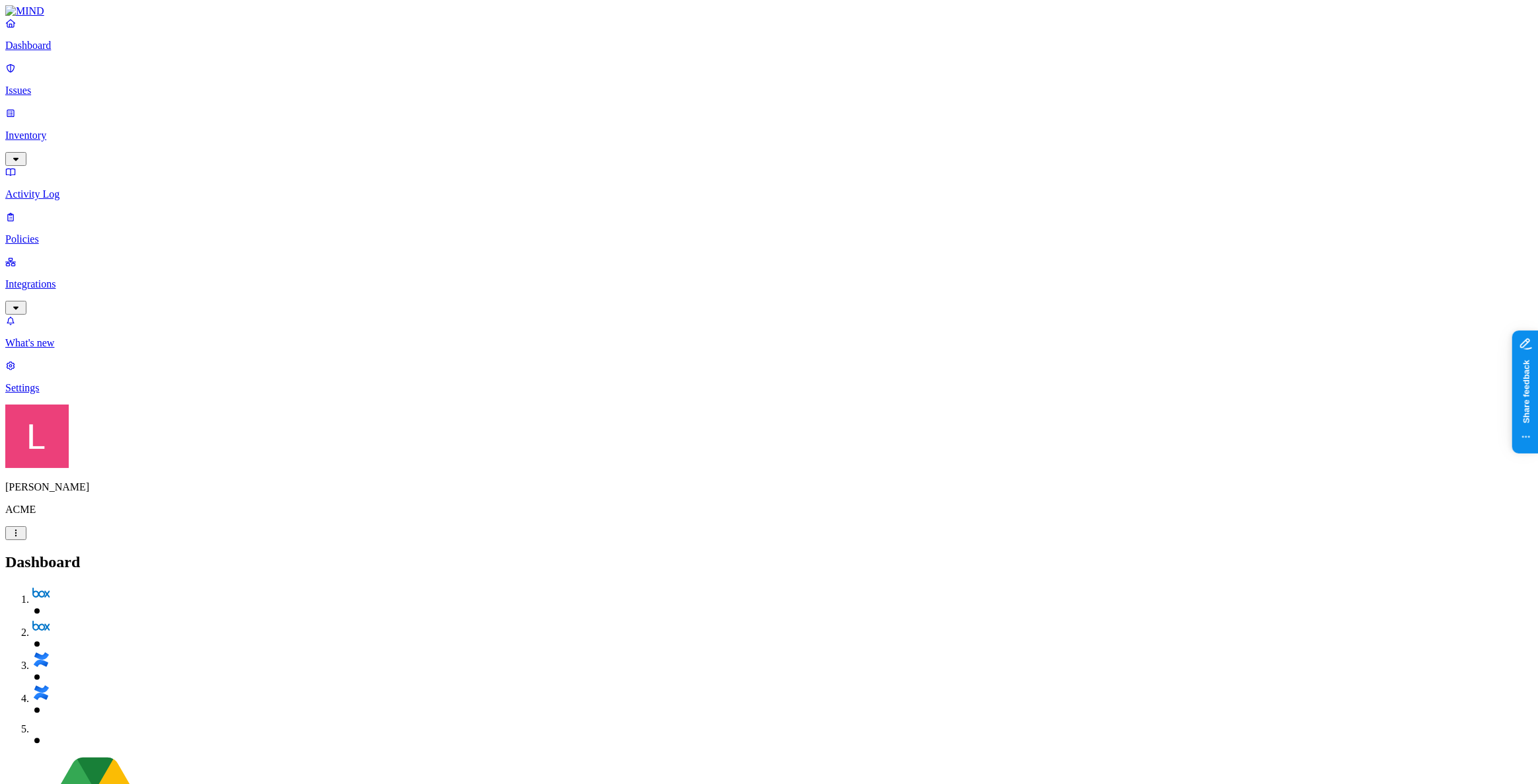
click at [66, 85] on p "Issues" at bounding box center [769, 90] width 1527 height 12
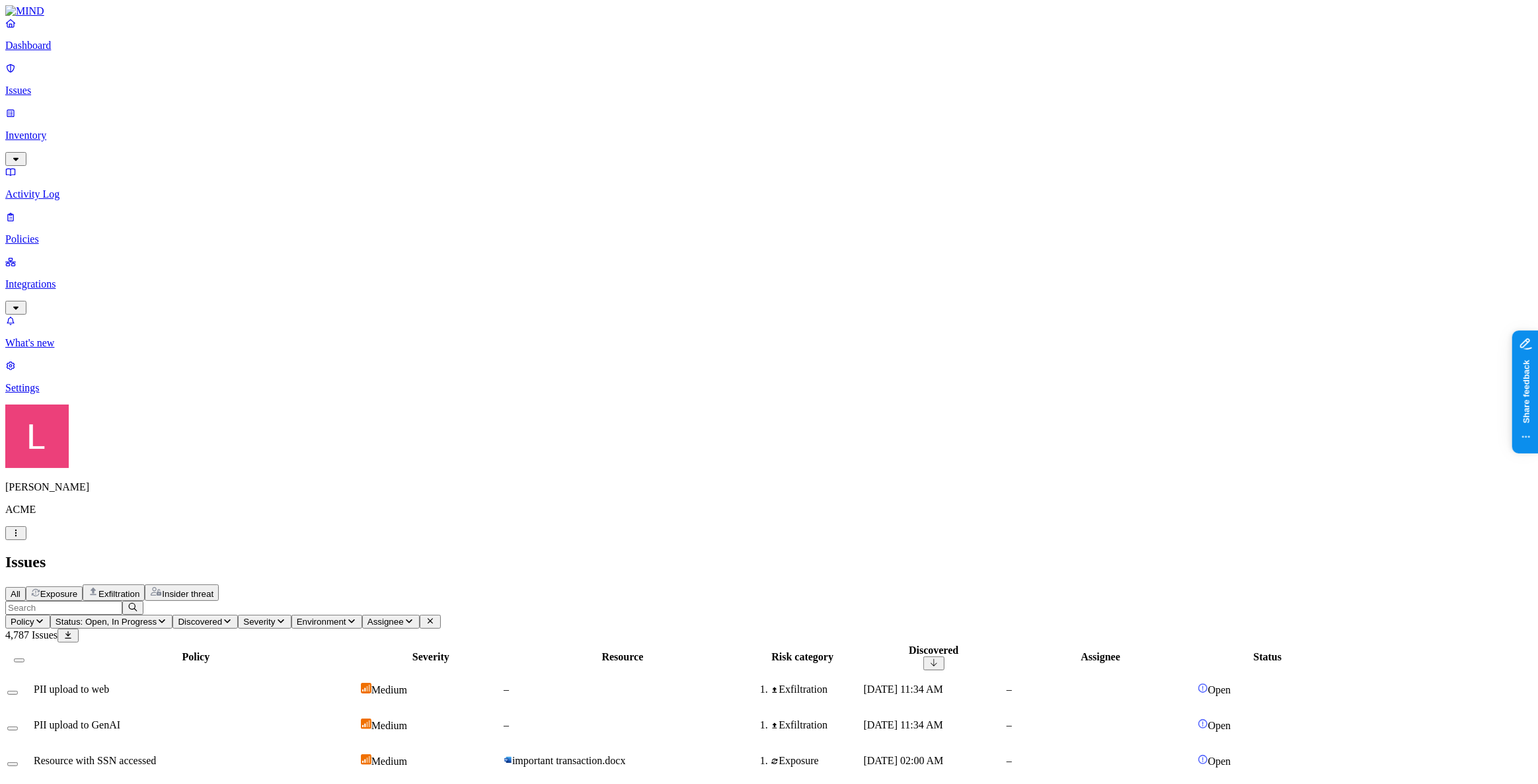
click at [157, 616] on span "Status: Open, In Progress" at bounding box center [106, 621] width 101 height 10
click at [346, 198] on button "button" at bounding box center [352, 200] width 11 height 4
click at [939, 584] on div "All Exposure Exfiltration Insider threat" at bounding box center [769, 592] width 1527 height 16
click at [359, 708] on td "PII upload to GenAI" at bounding box center [196, 725] width 326 height 34
click at [742, 672] on td "–" at bounding box center [622, 689] width 238 height 34
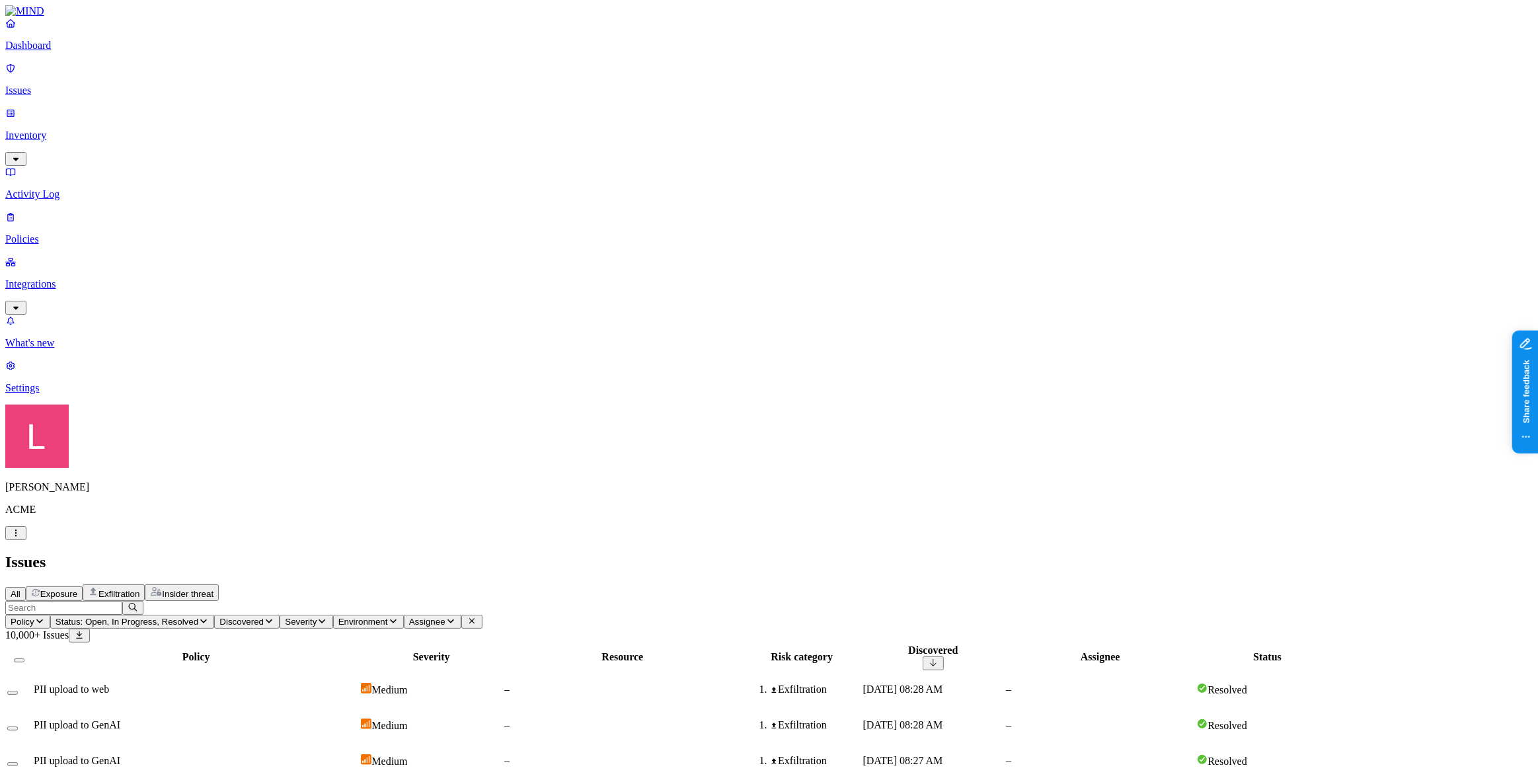
click at [741, 719] on div "–" at bounding box center [622, 725] width 237 height 12
click at [741, 683] on div "–" at bounding box center [622, 689] width 237 height 12
click at [72, 233] on p "Policies" at bounding box center [769, 239] width 1527 height 12
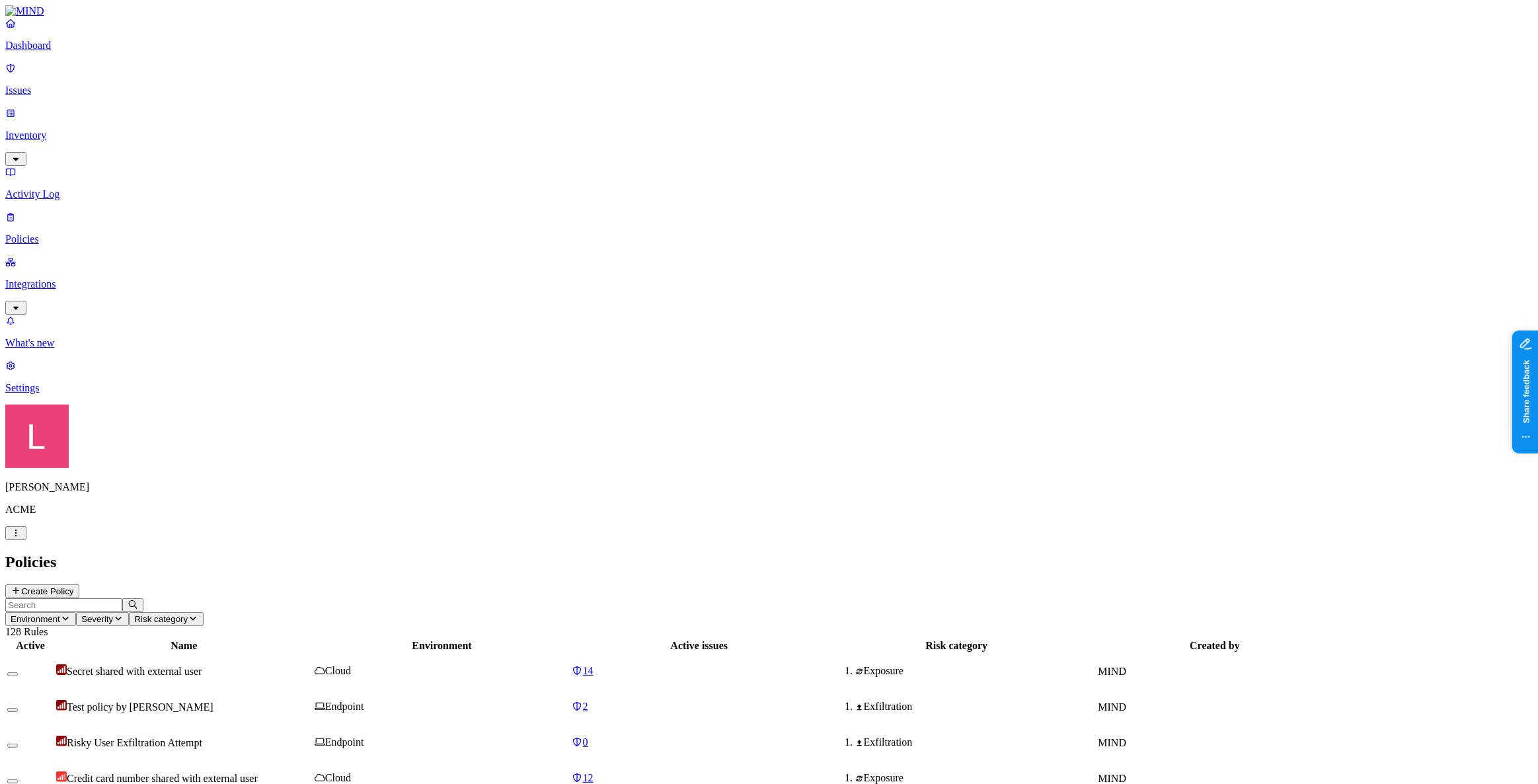
scroll to position [137, 0]
click at [70, 52] on p "Dashboard" at bounding box center [769, 45] width 1527 height 12
